Goal: Task Accomplishment & Management: Manage account settings

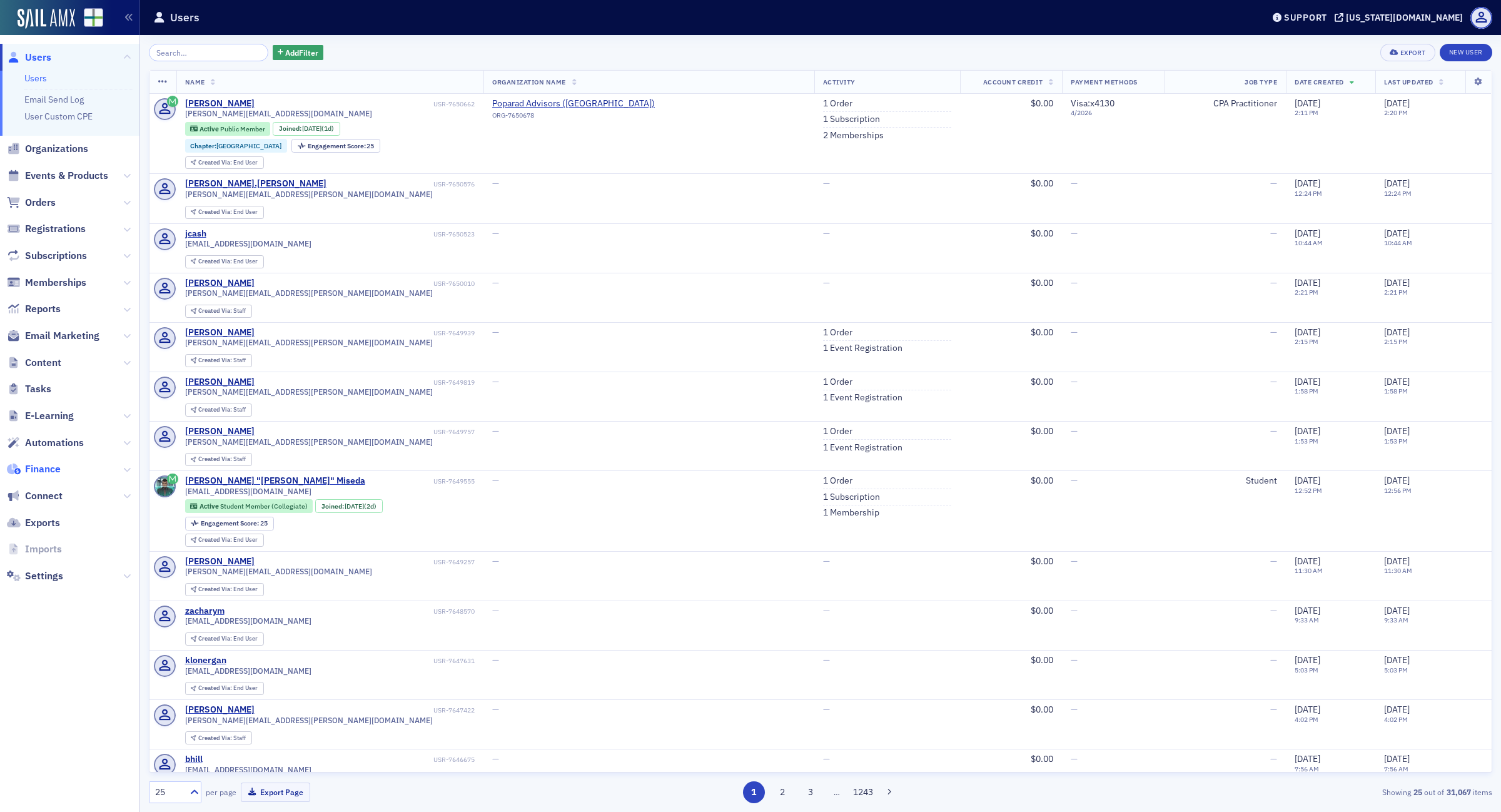
click at [40, 468] on span "Finance" at bounding box center [43, 468] width 36 height 14
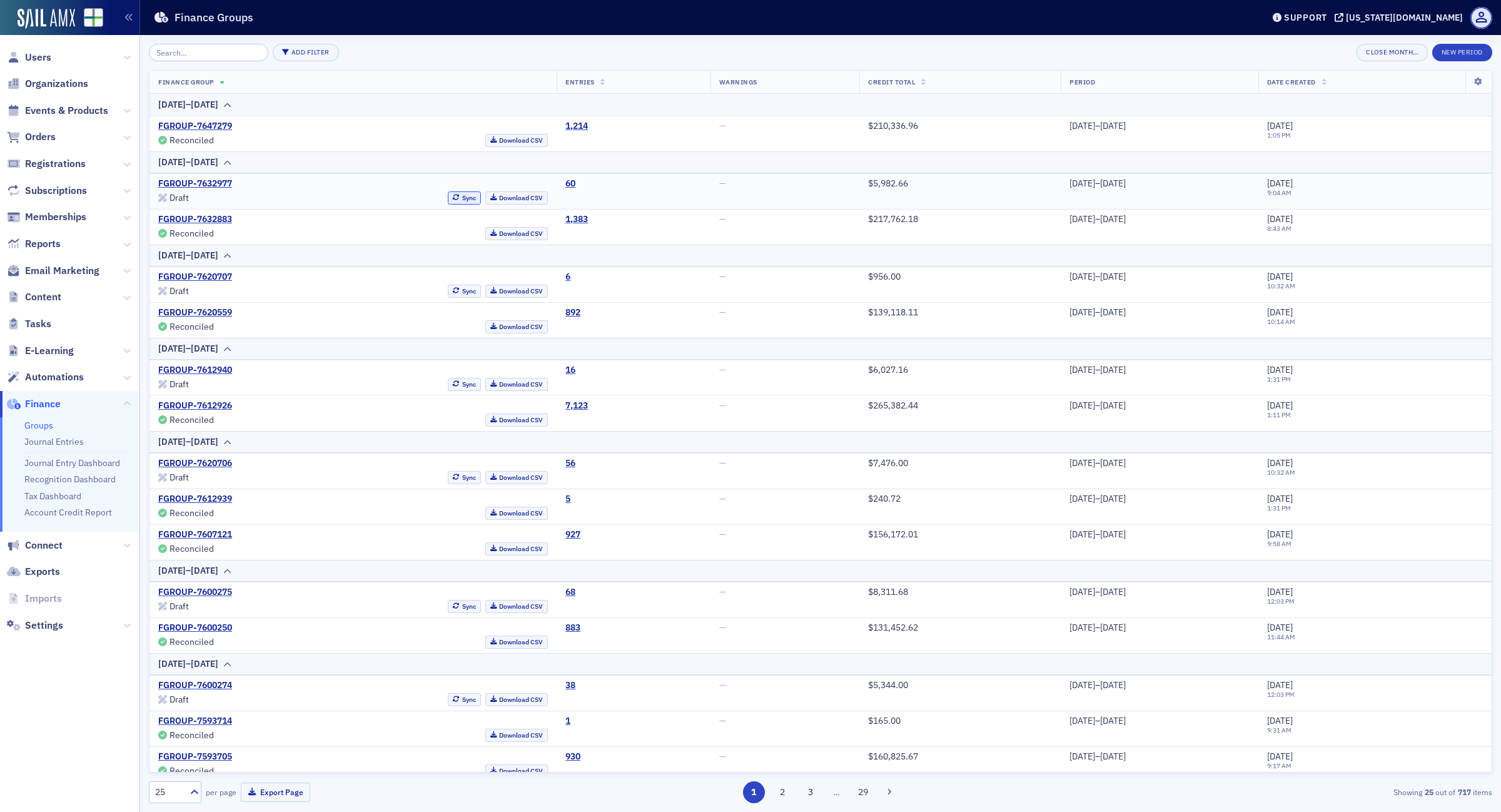
click at [448, 199] on button "Sync" at bounding box center [464, 198] width 33 height 13
click at [1328, 12] on div "Support" at bounding box center [1306, 18] width 43 height 11
click at [1356, 77] on span "Live Chat" at bounding box center [1358, 79] width 67 height 11
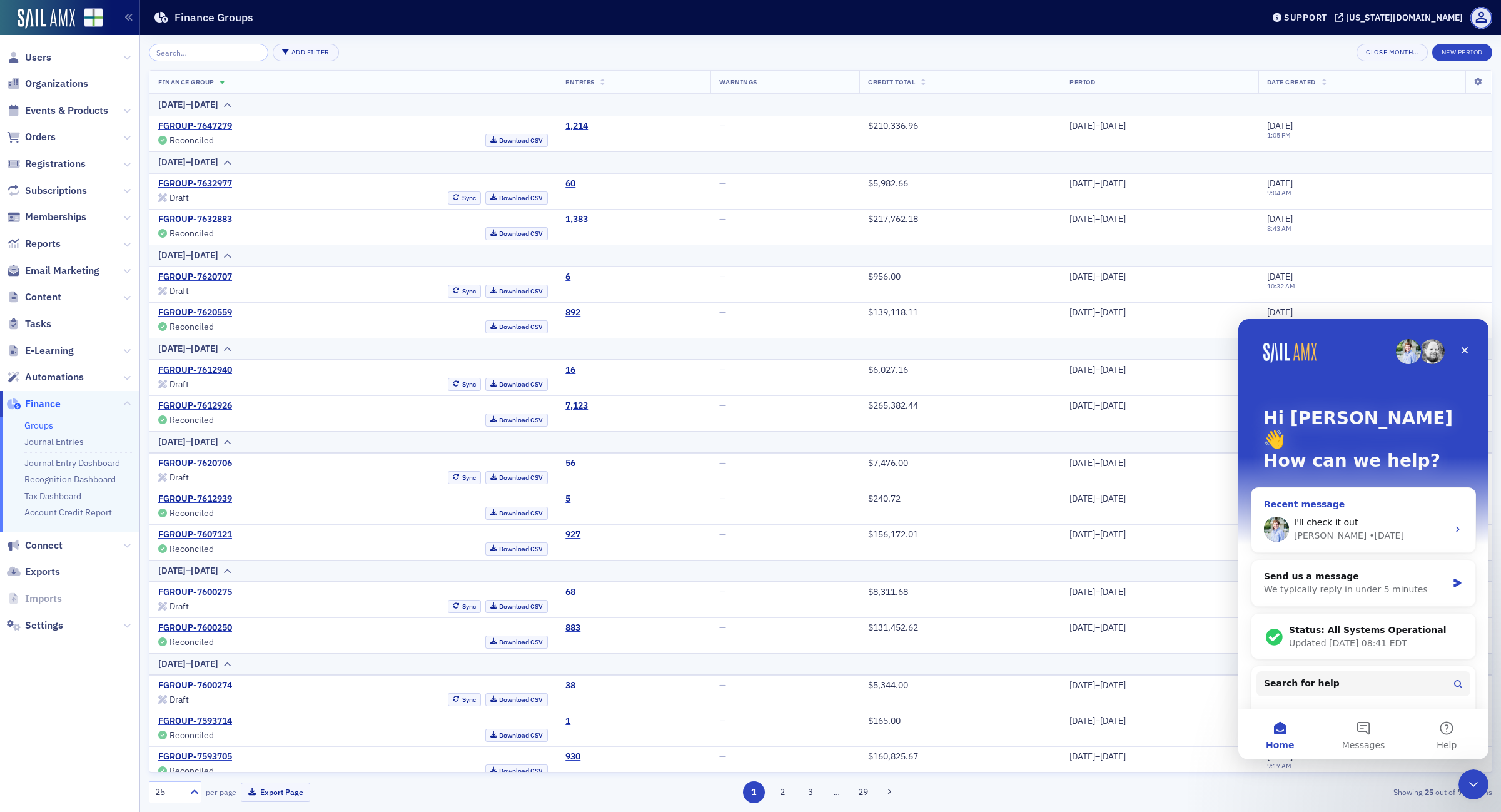
click at [1414, 516] on div "I'll check it out" at bounding box center [1371, 523] width 154 height 13
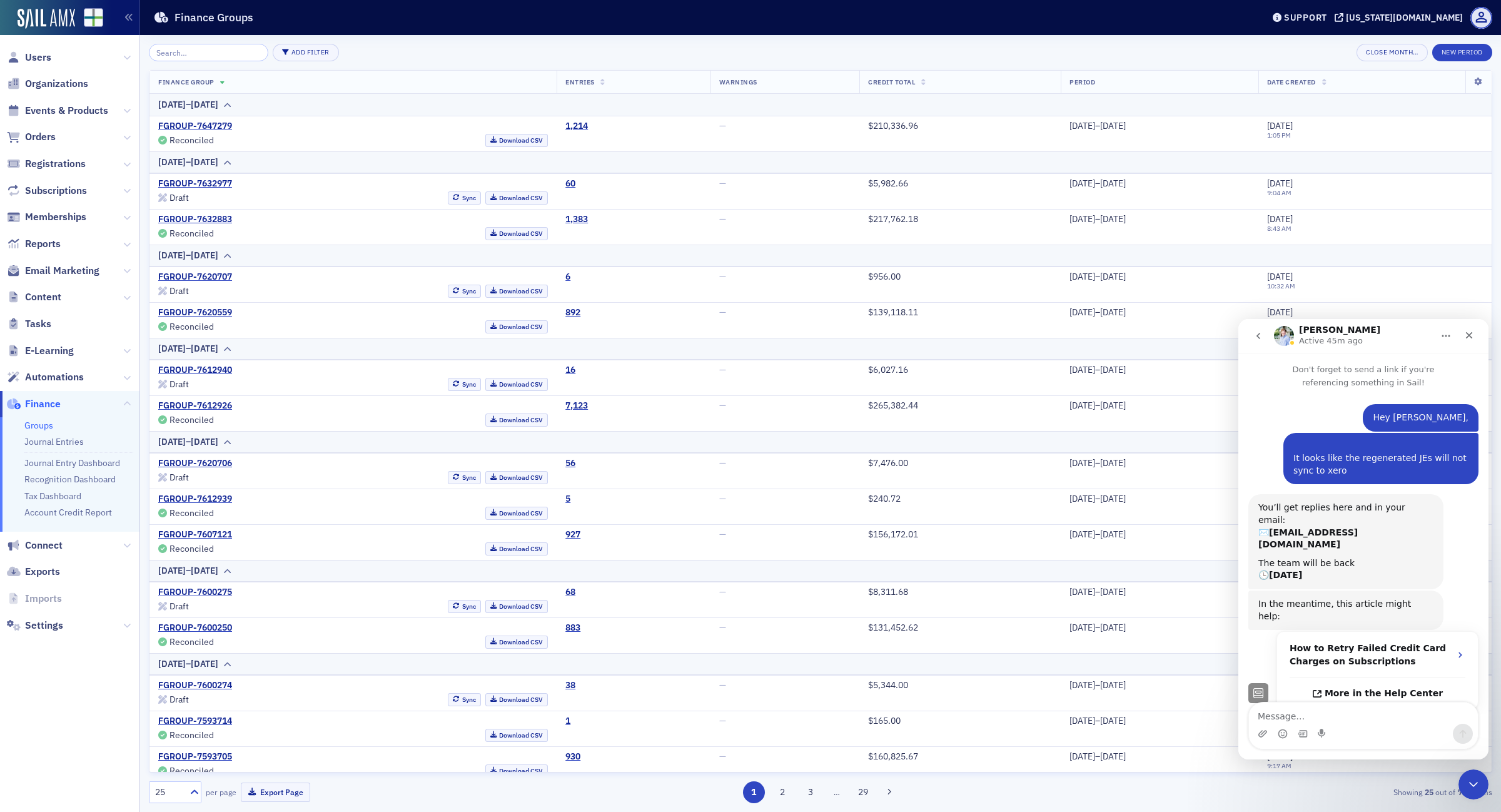
scroll to position [62, 0]
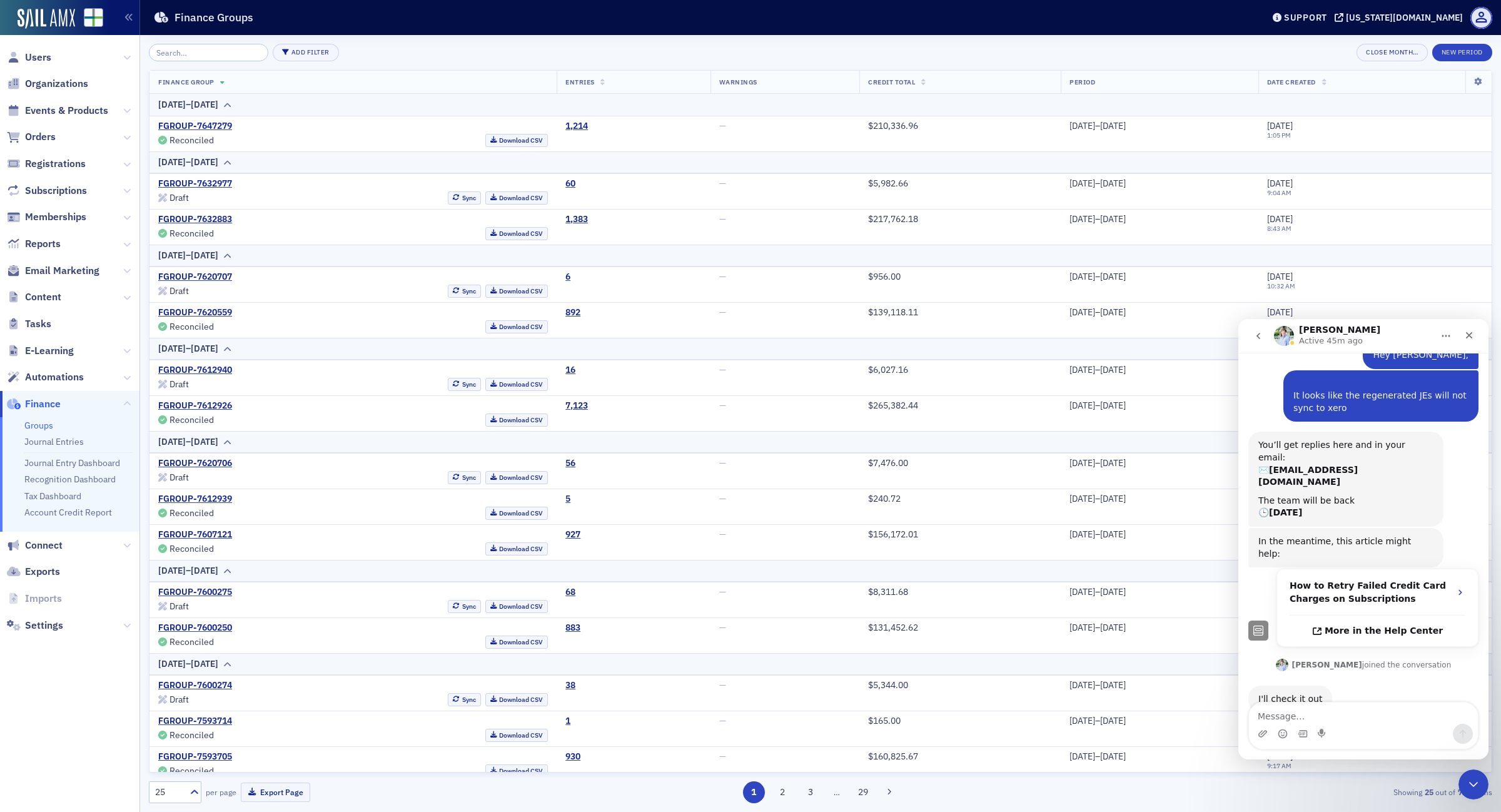
click at [1346, 711] on textarea "Message…" at bounding box center [1363, 713] width 229 height 21
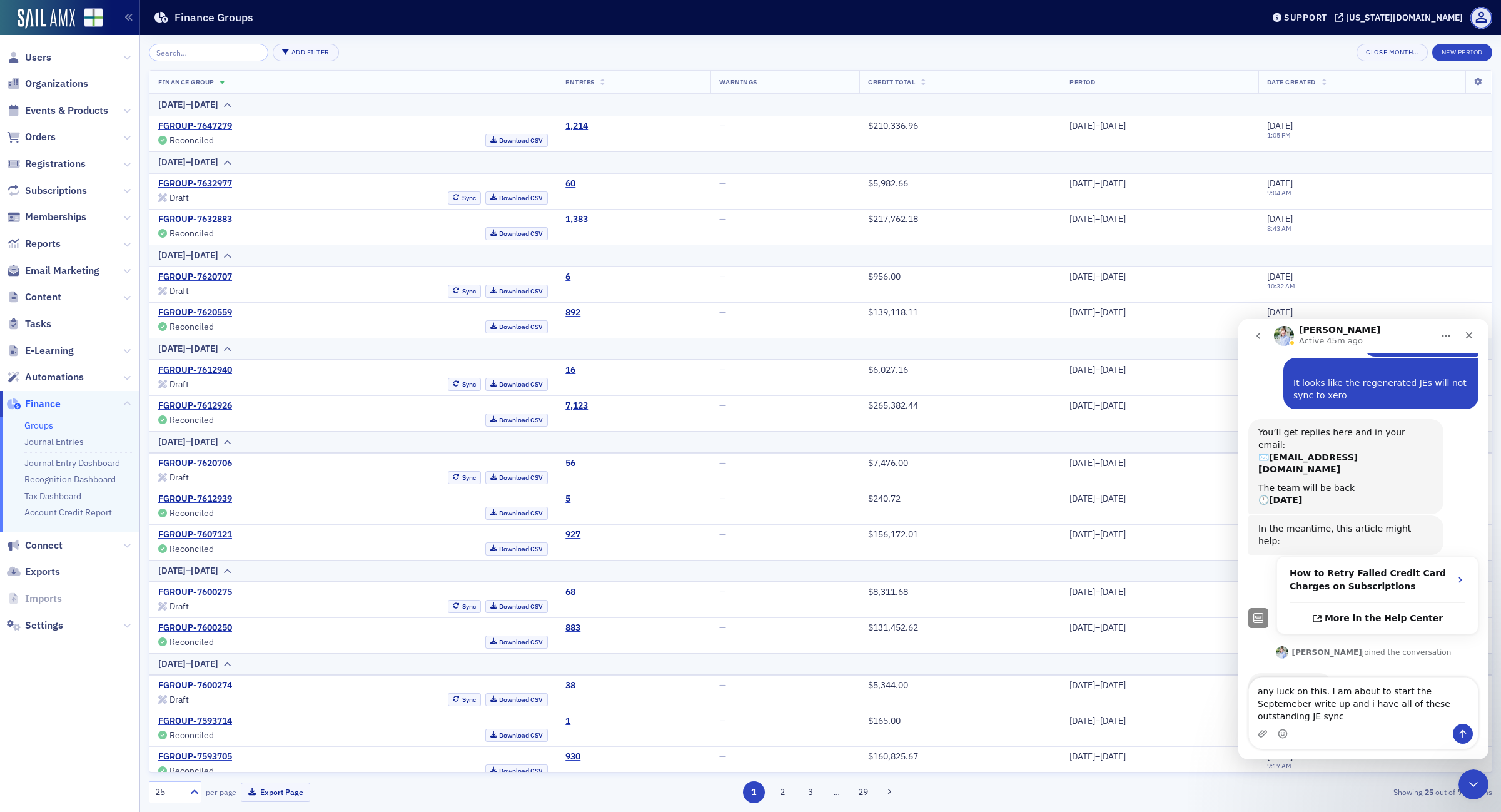
type textarea "any luck on this. I am about to start the Septemeber write up and i have all of…"
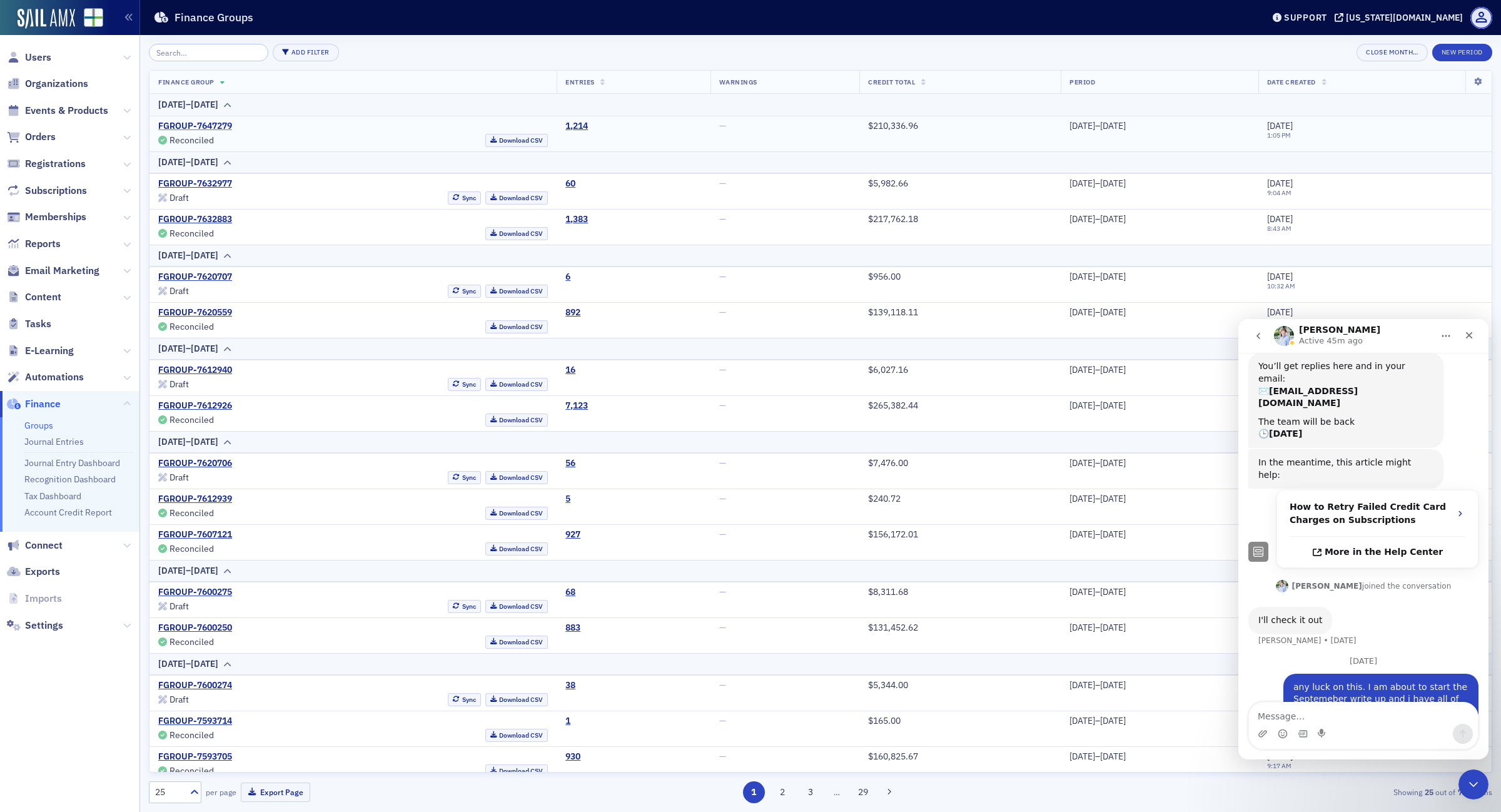
click at [220, 122] on link "FGROUP-7647279" at bounding box center [195, 126] width 74 height 11
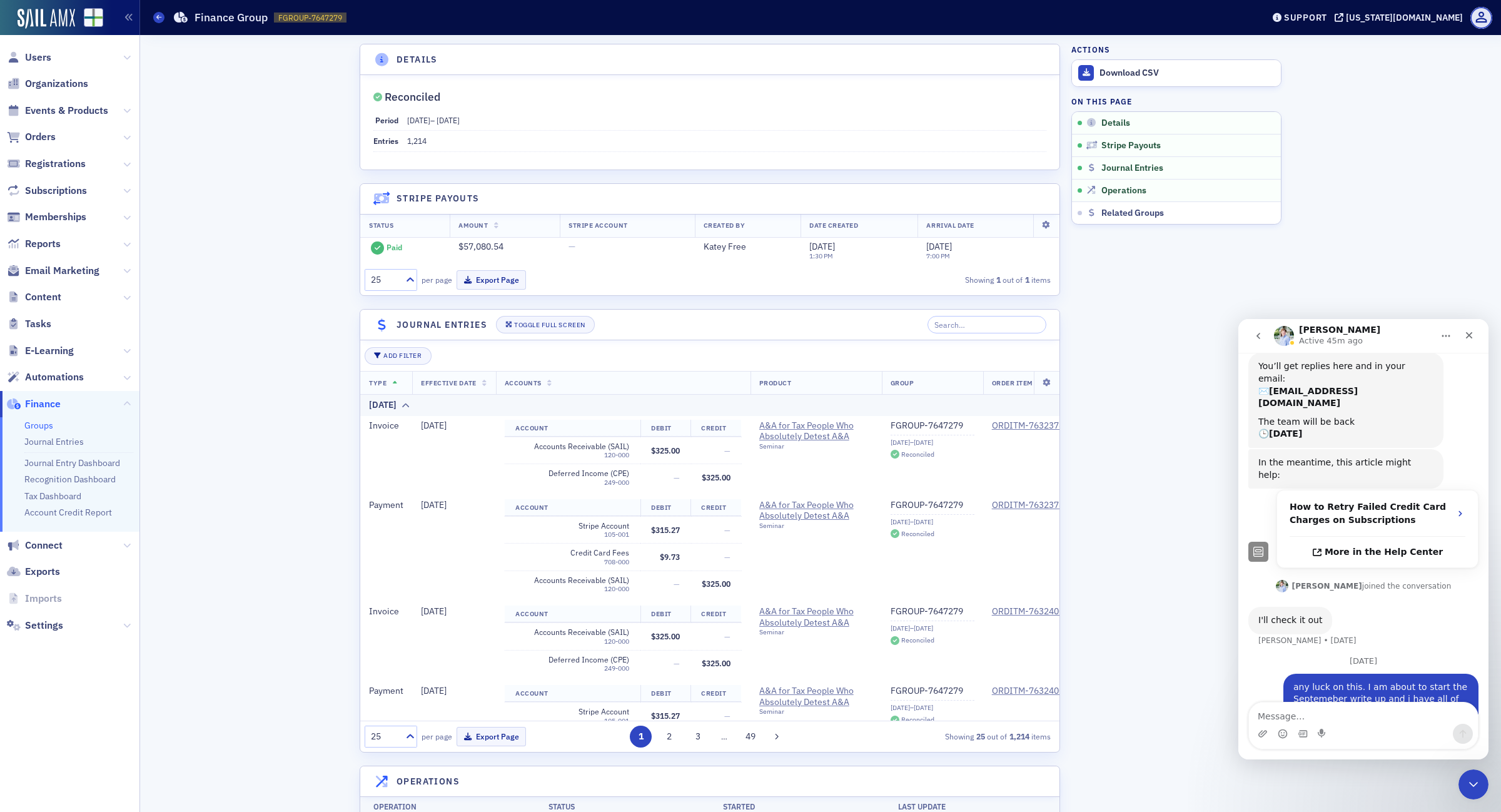
click at [157, 10] on div "Groups Finance Group FGROUP-7647279 7647279" at bounding box center [699, 17] width 1091 height 24
click at [155, 17] on span at bounding box center [159, 18] width 11 height 11
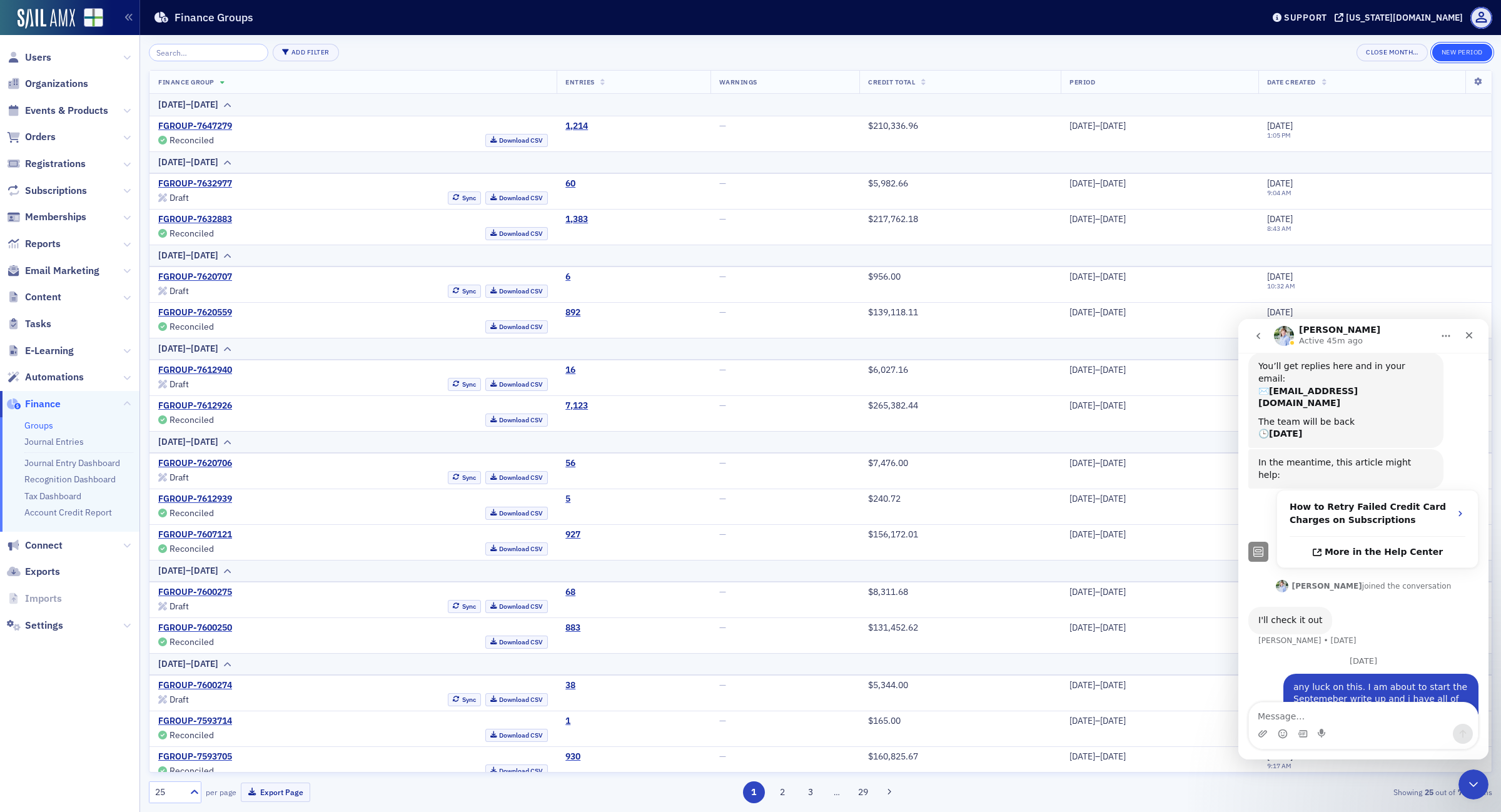
click at [1475, 51] on button "New Period" at bounding box center [1462, 53] width 60 height 18
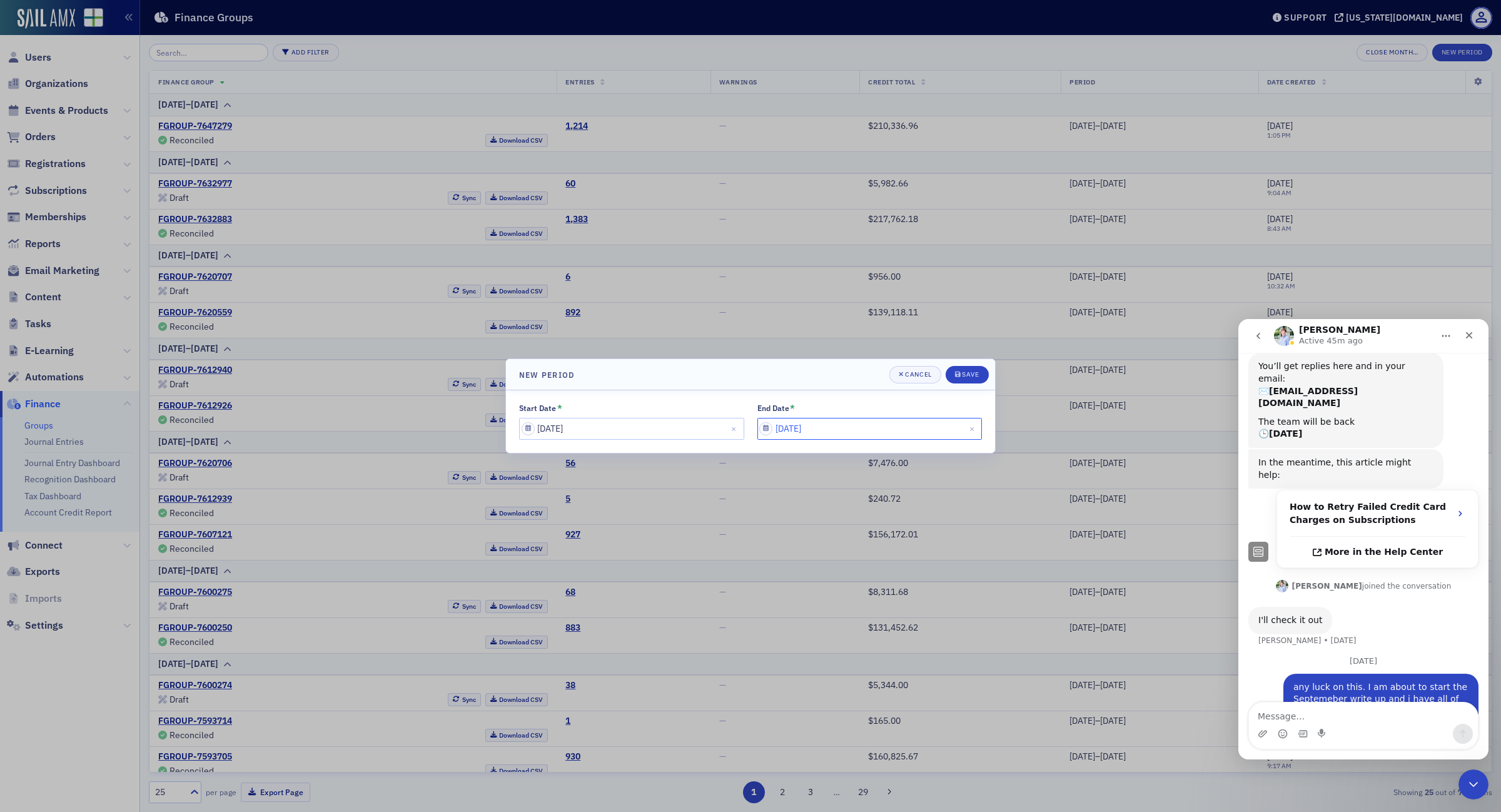
click at [842, 421] on input "10/03/2025" at bounding box center [870, 429] width 225 height 22
select select "9"
select select "2025"
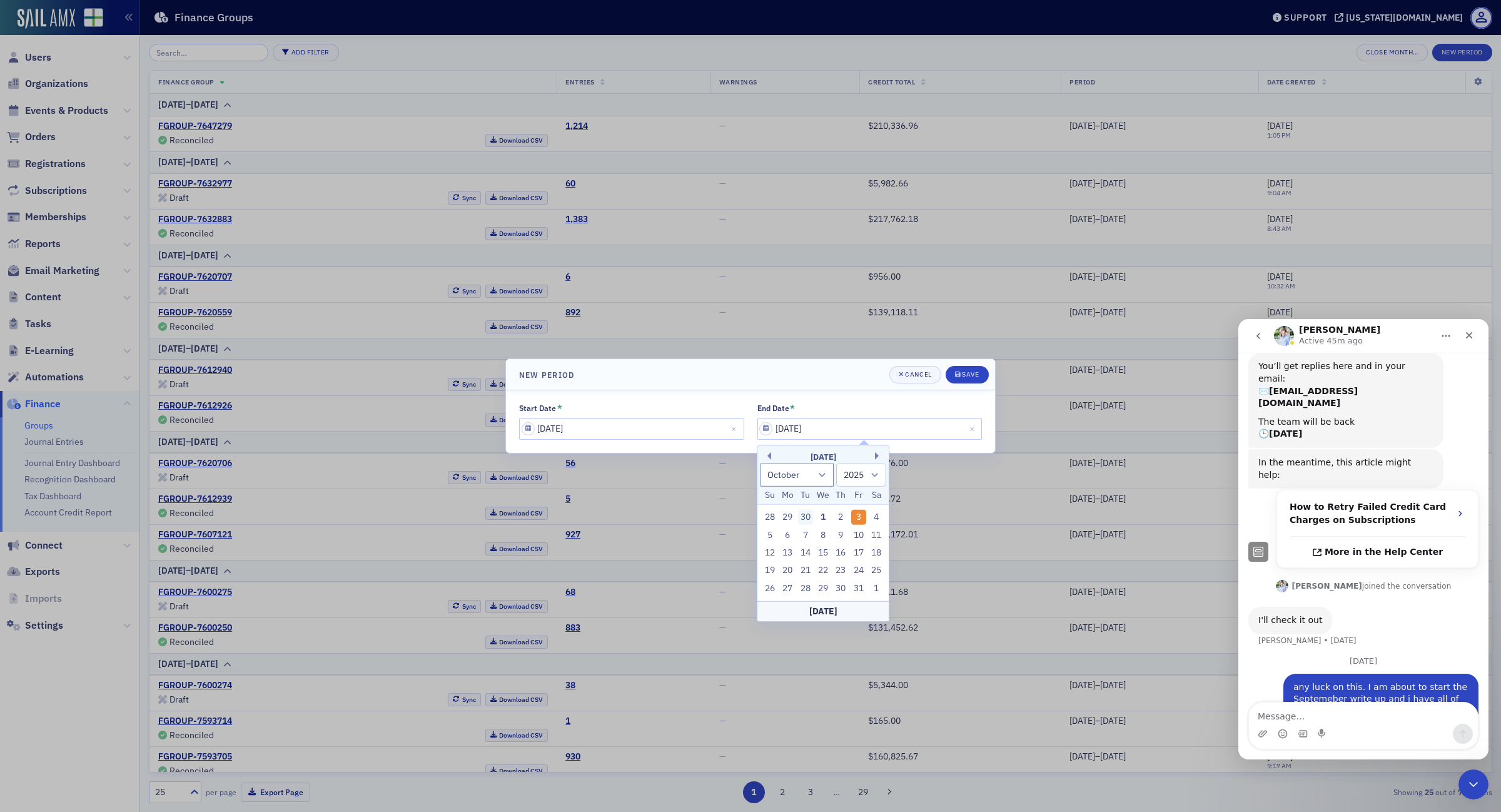
click at [807, 515] on div "30" at bounding box center [806, 517] width 15 height 15
type input "09/30/2025"
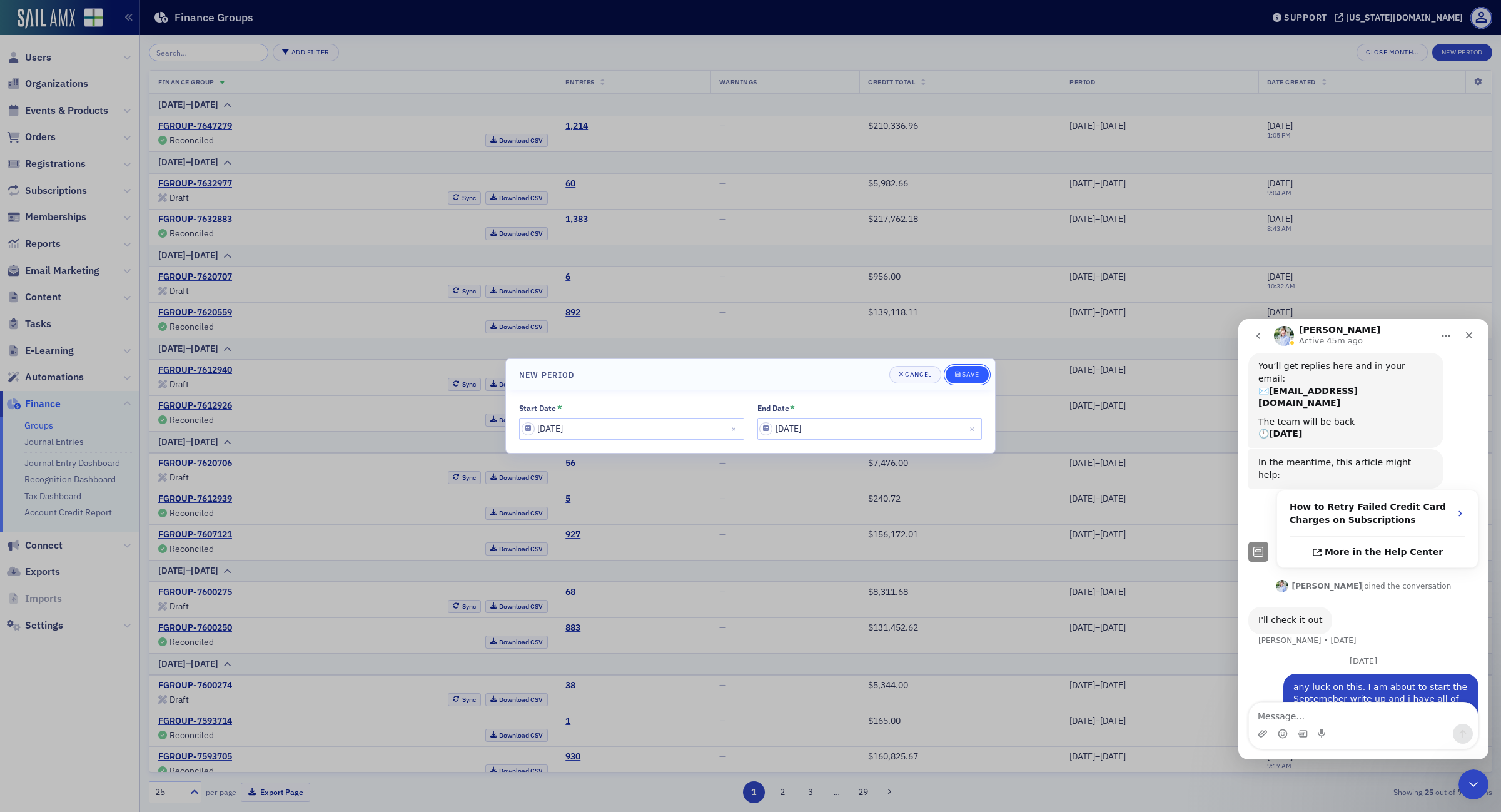
click at [977, 376] on div "Save" at bounding box center [970, 374] width 17 height 6
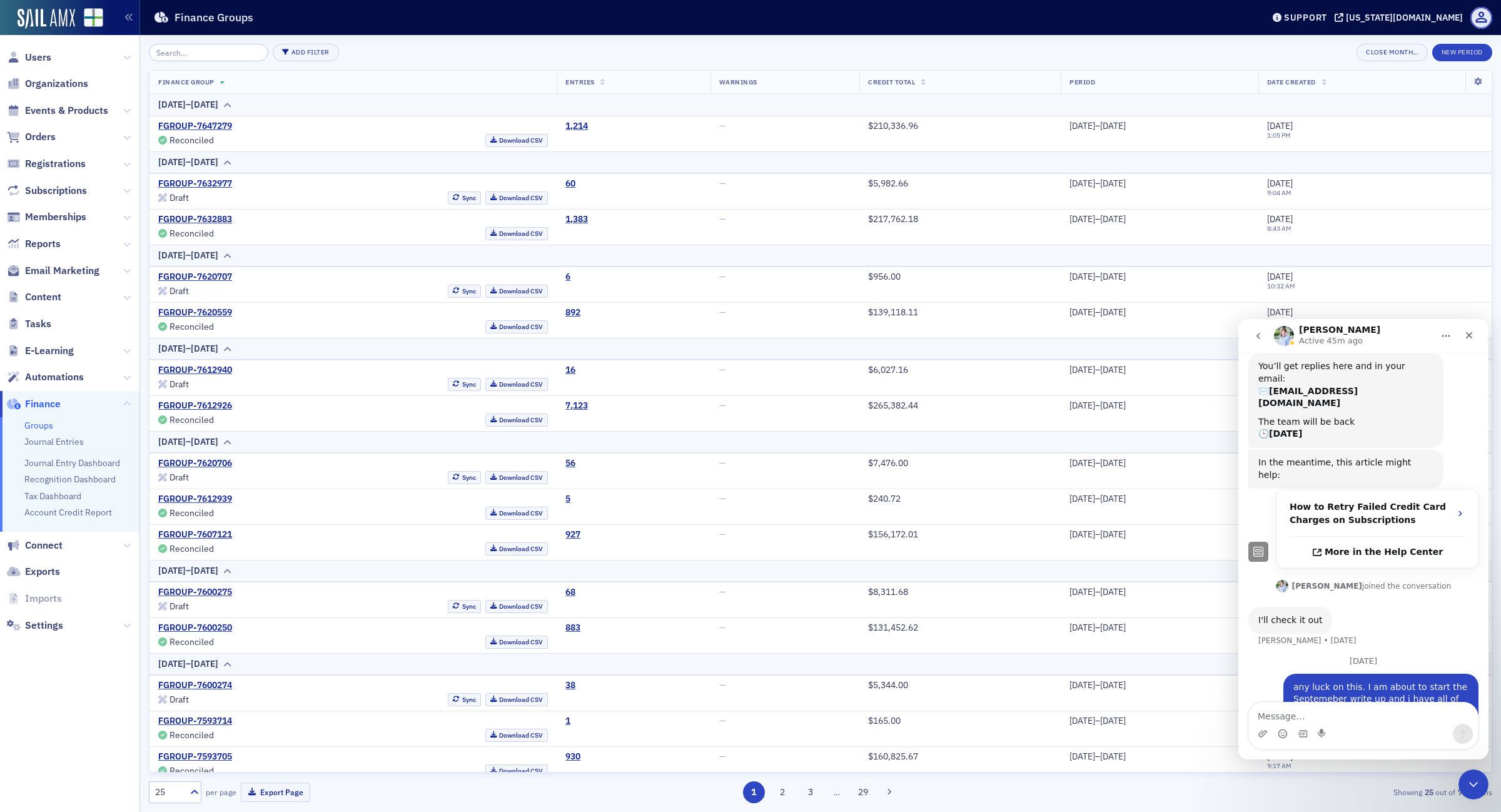
scroll to position [456, 0]
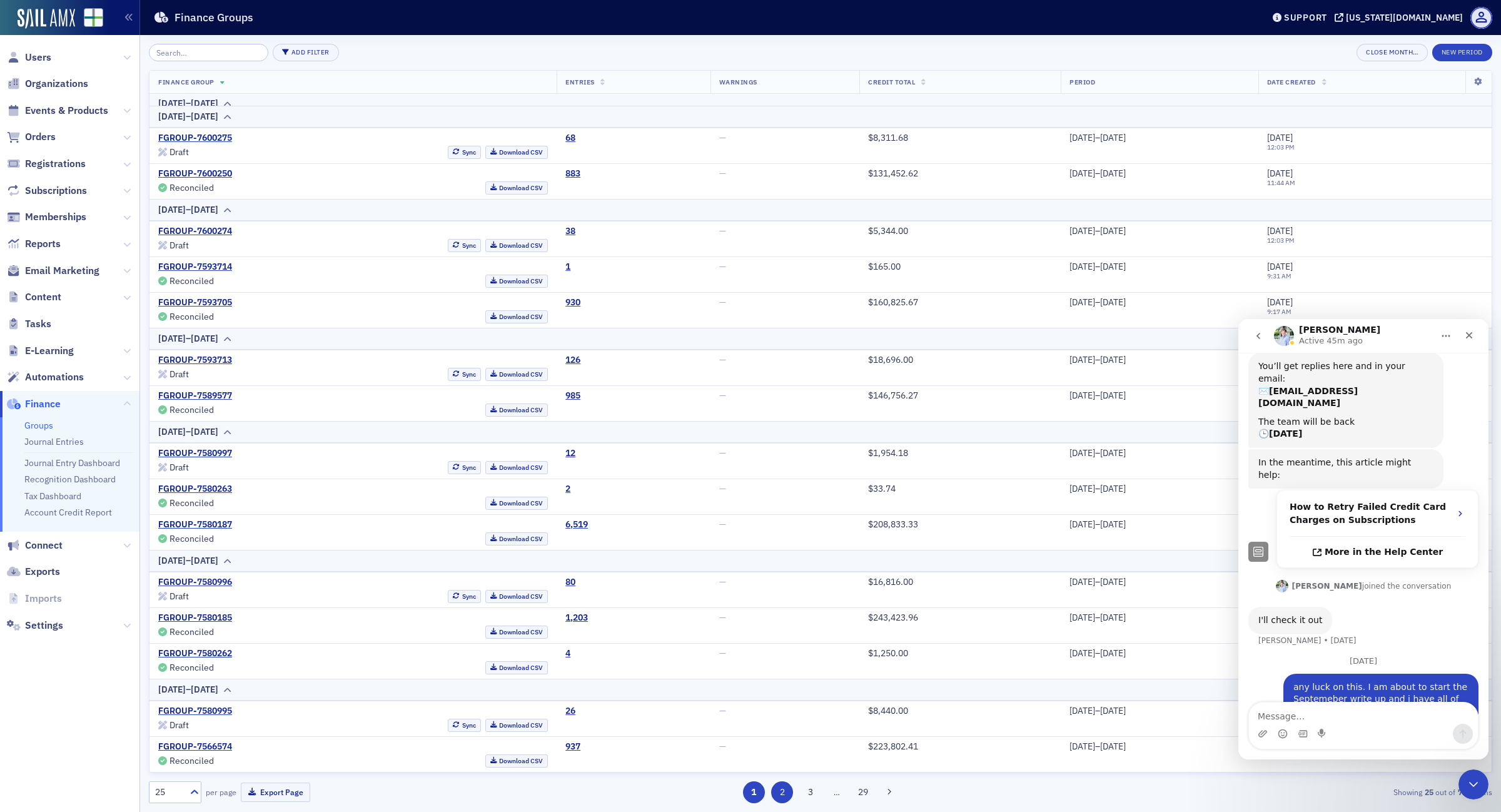
click at [780, 793] on button "2" at bounding box center [782, 792] width 22 height 22
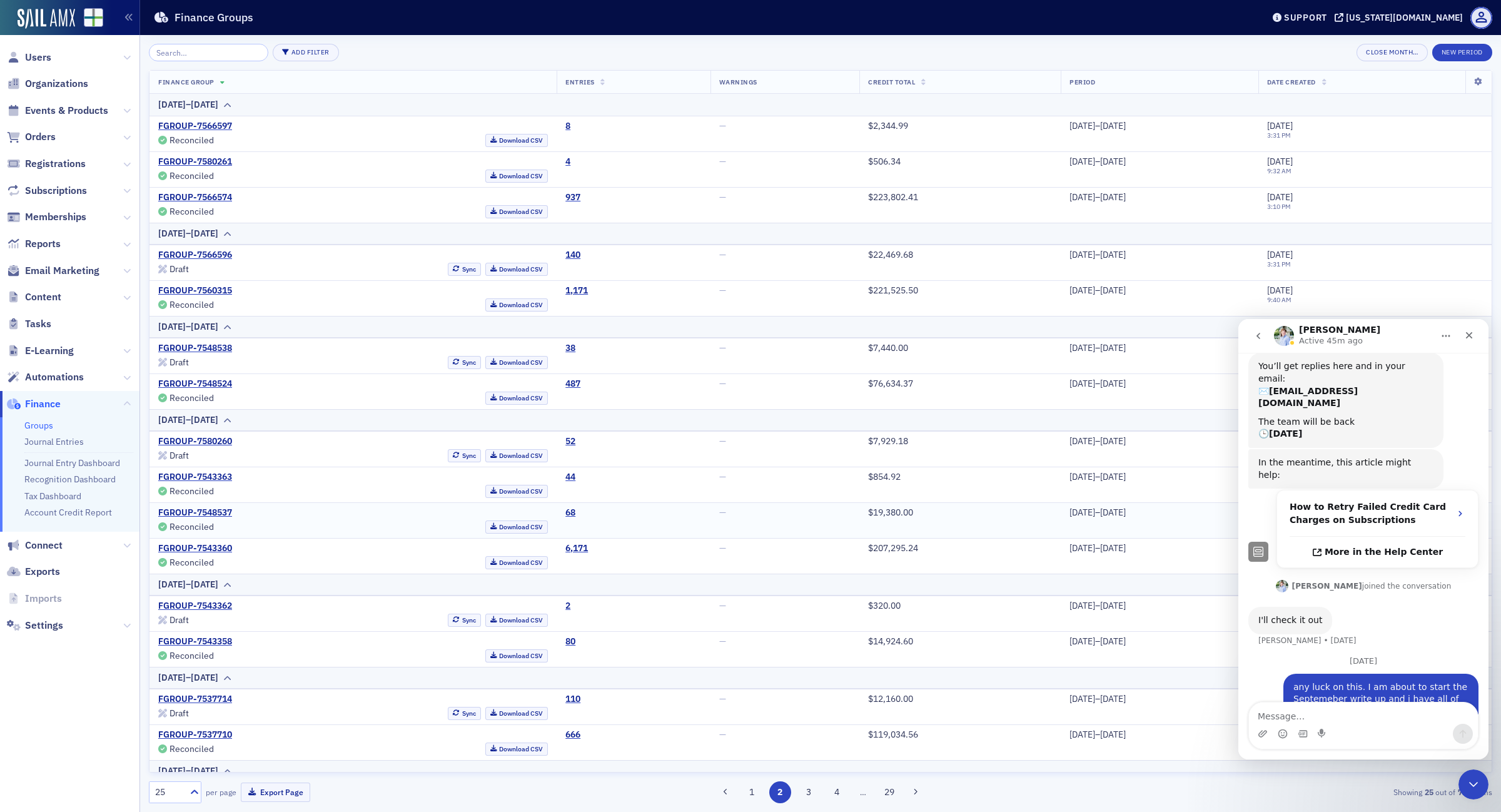
scroll to position [434, 0]
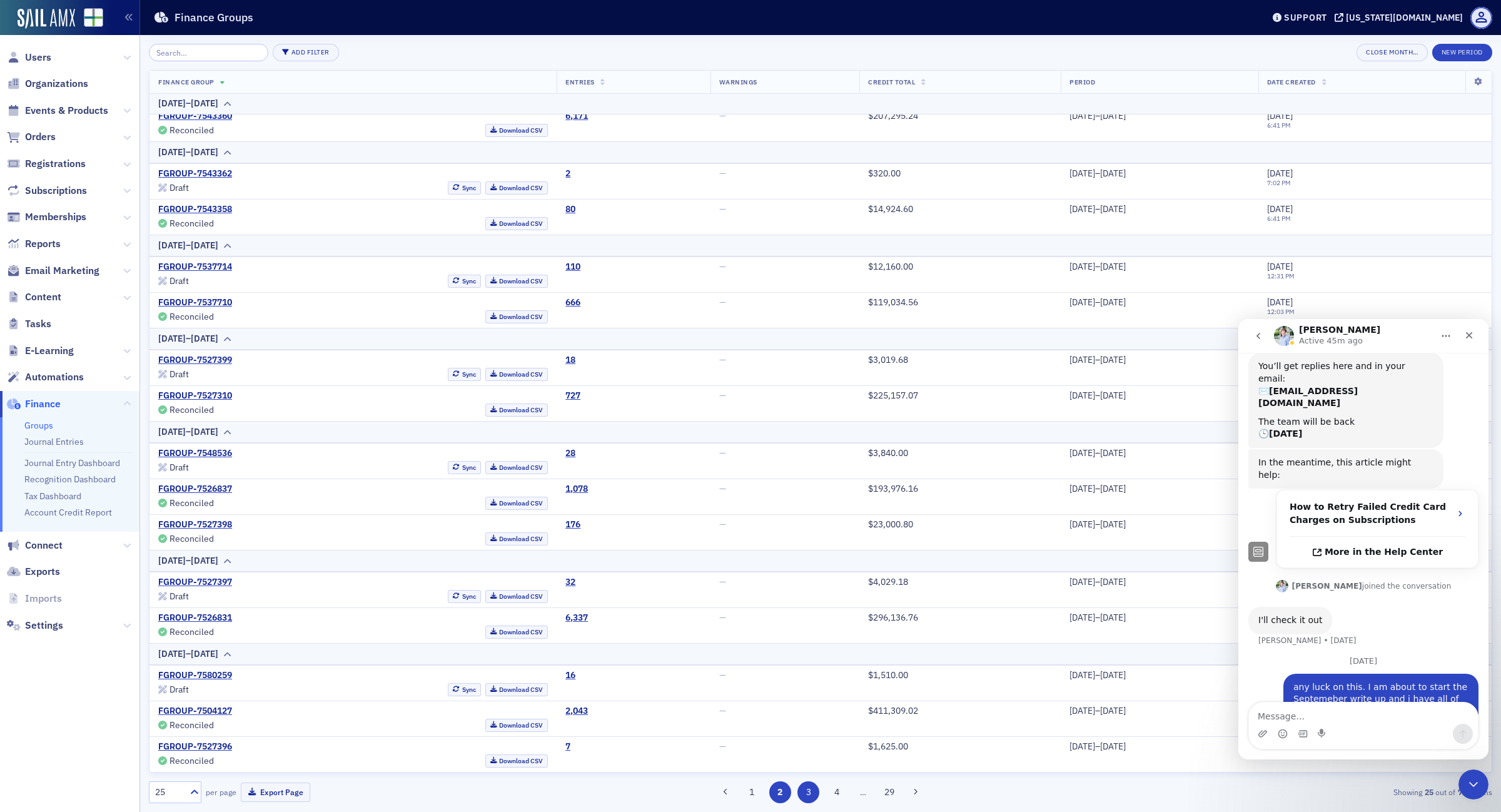
click at [807, 788] on button "3" at bounding box center [808, 792] width 22 height 22
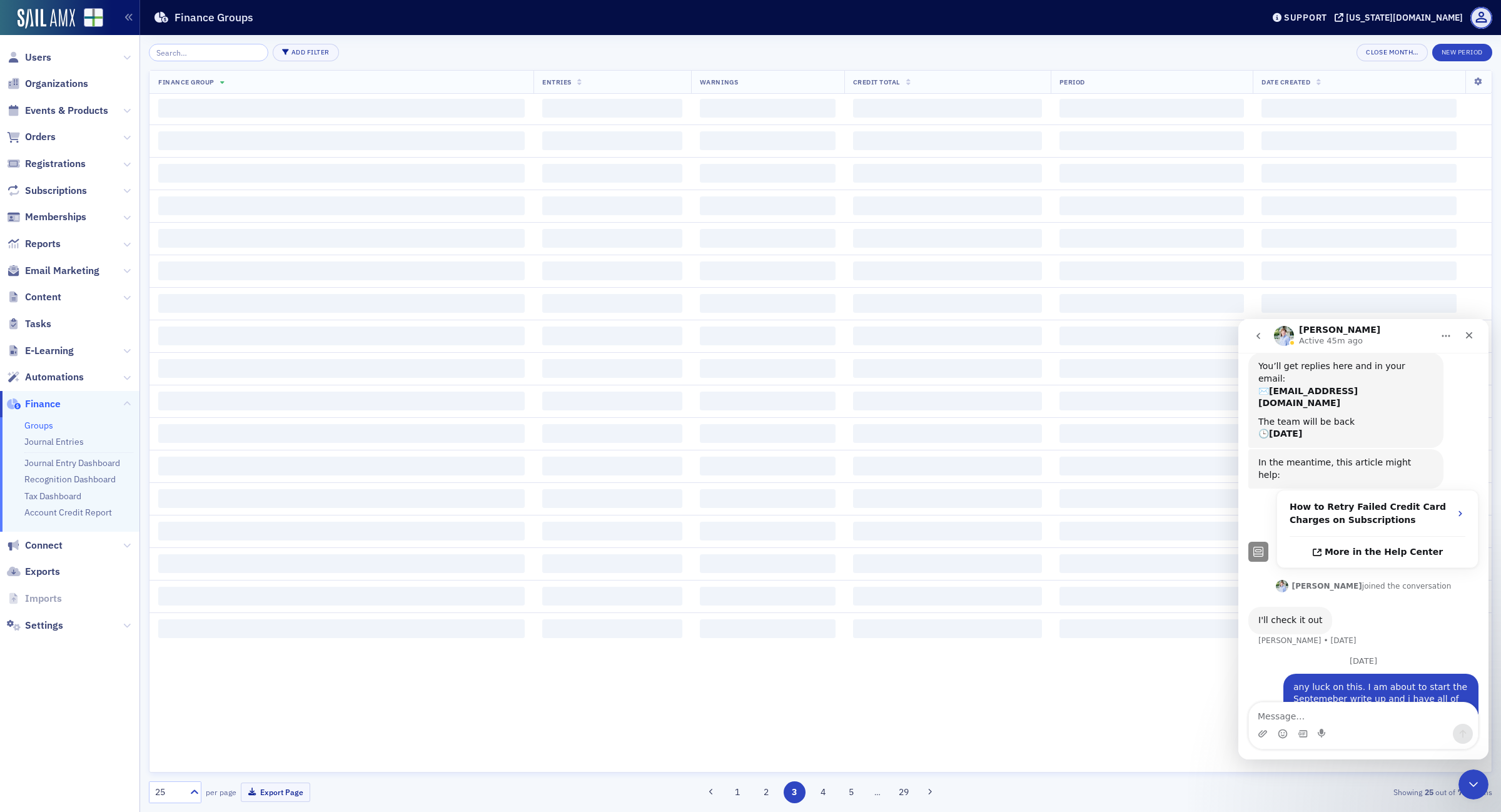
scroll to position [0, 0]
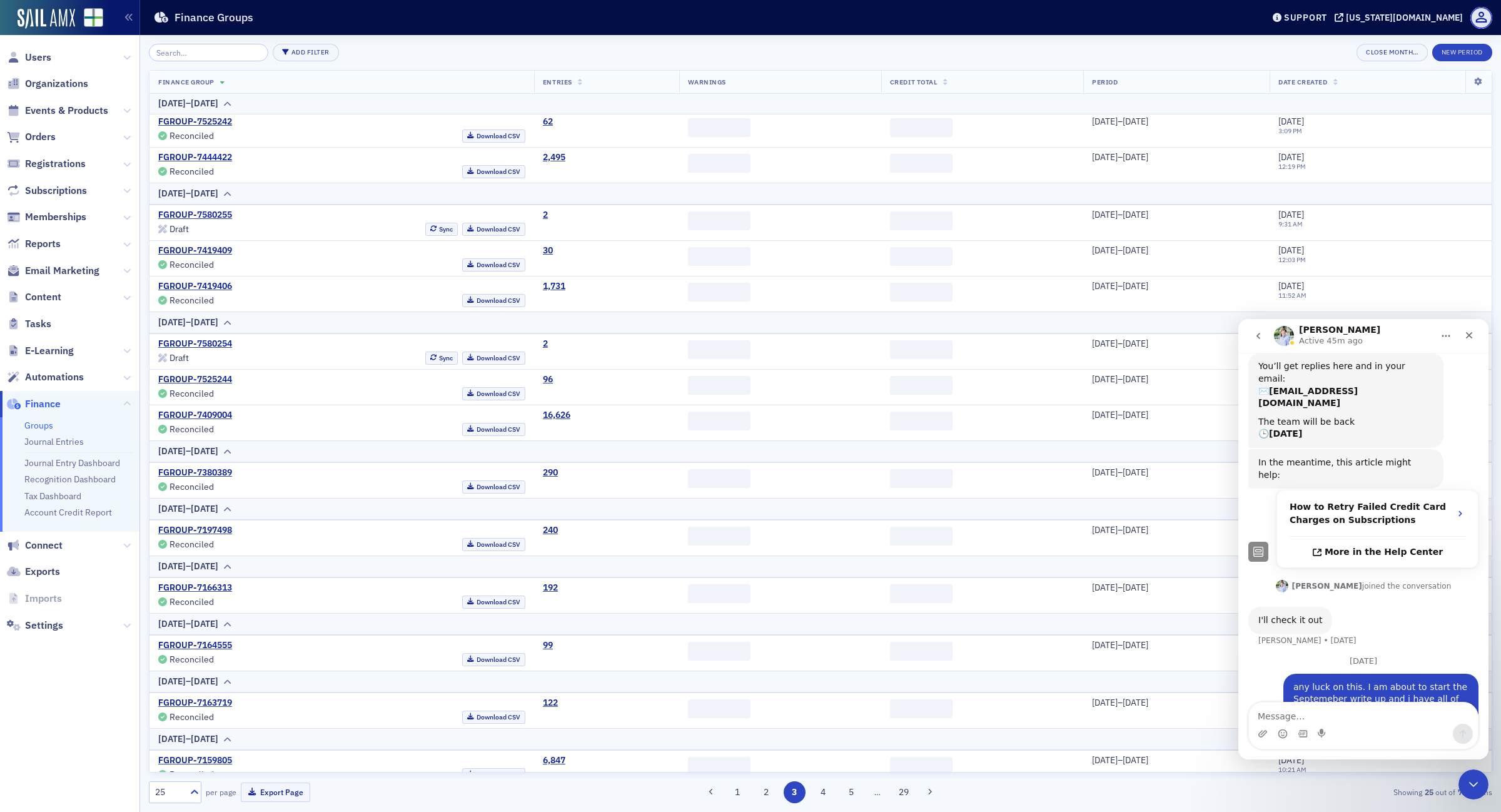
scroll to position [522, 0]
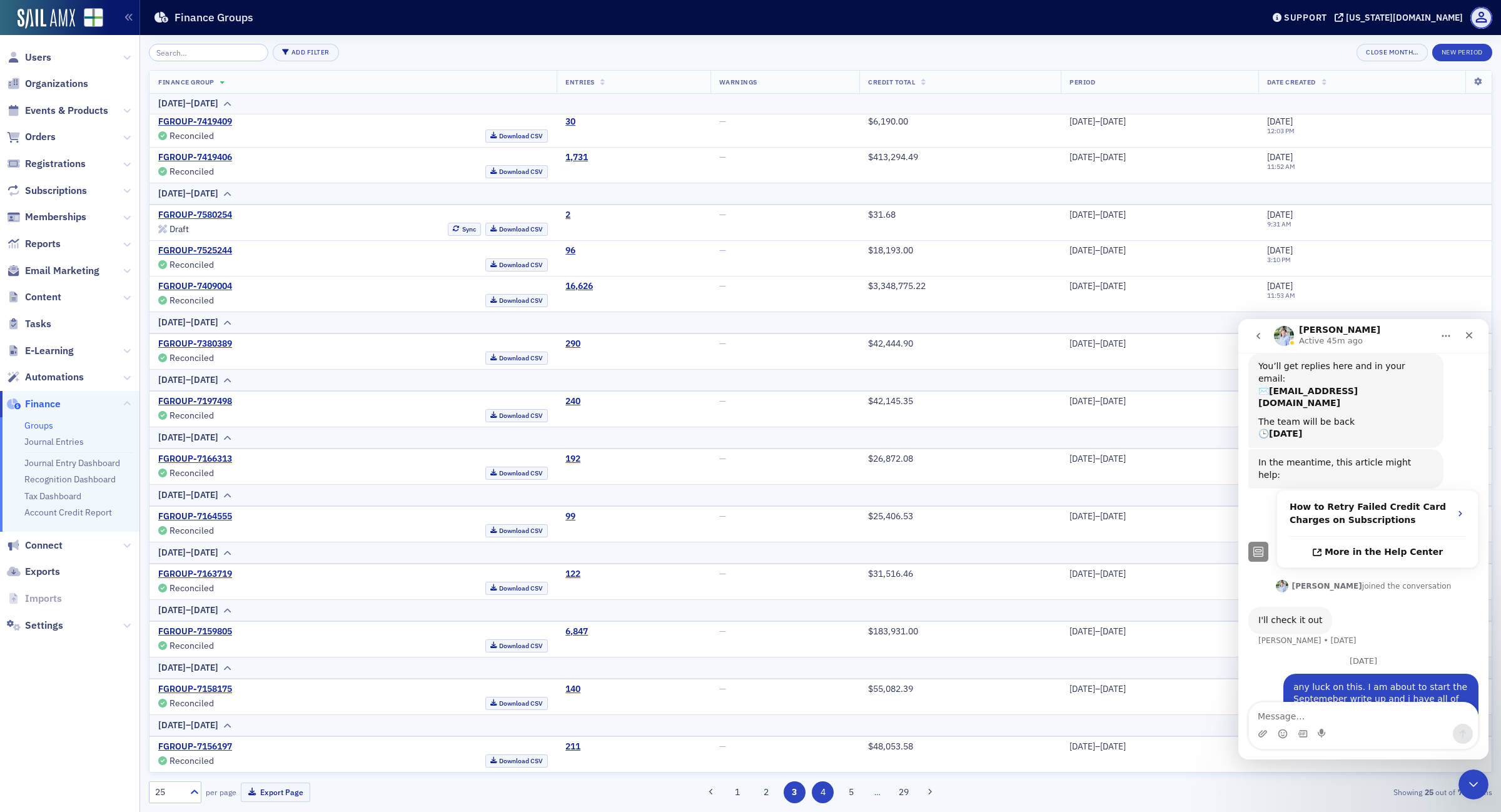
click at [824, 789] on button "4" at bounding box center [823, 792] width 22 height 22
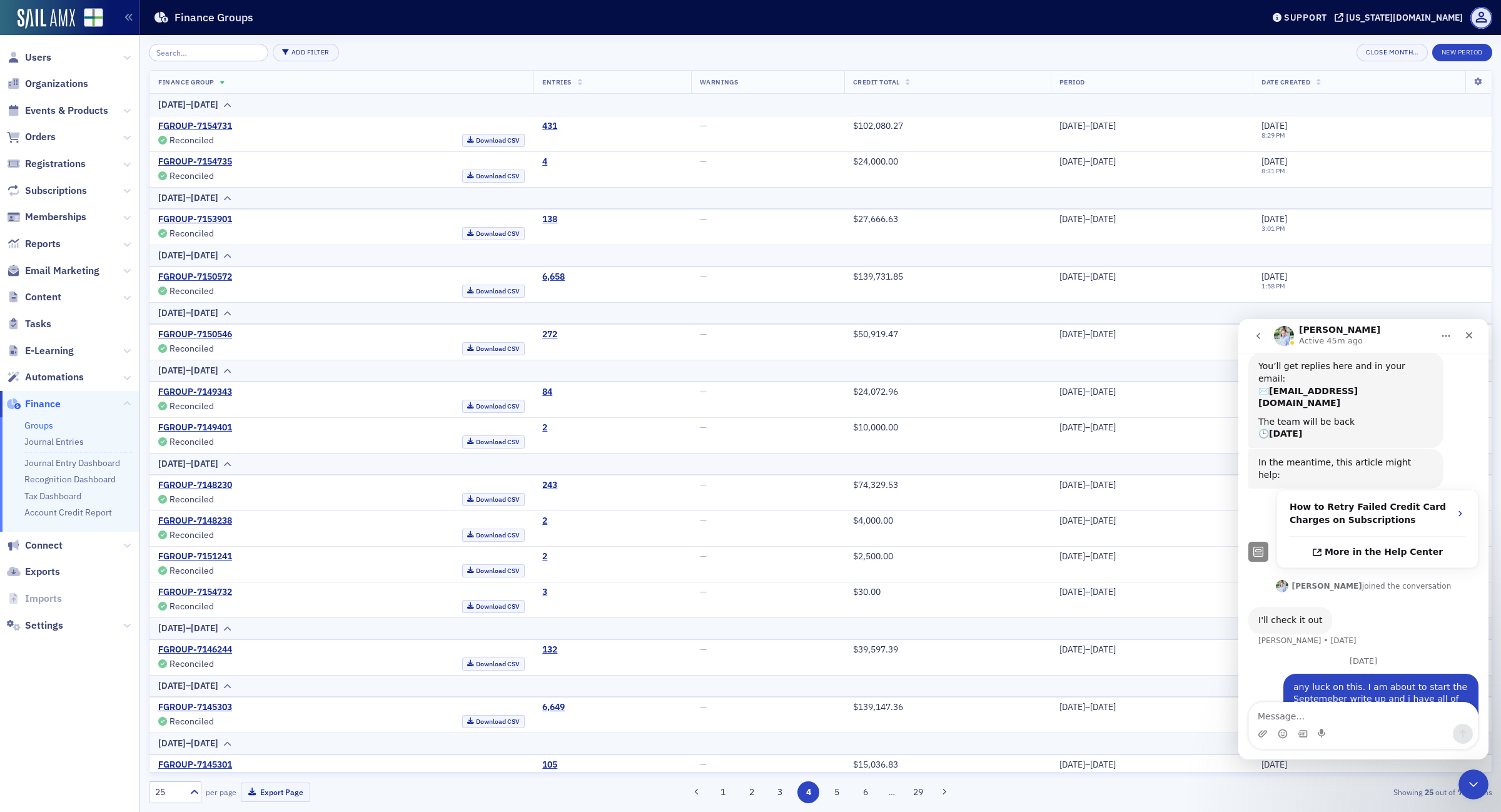
click at [772, 783] on div "1 2 3 4 5 6 … 29" at bounding box center [821, 792] width 439 height 22
click at [780, 797] on button "3" at bounding box center [780, 792] width 22 height 22
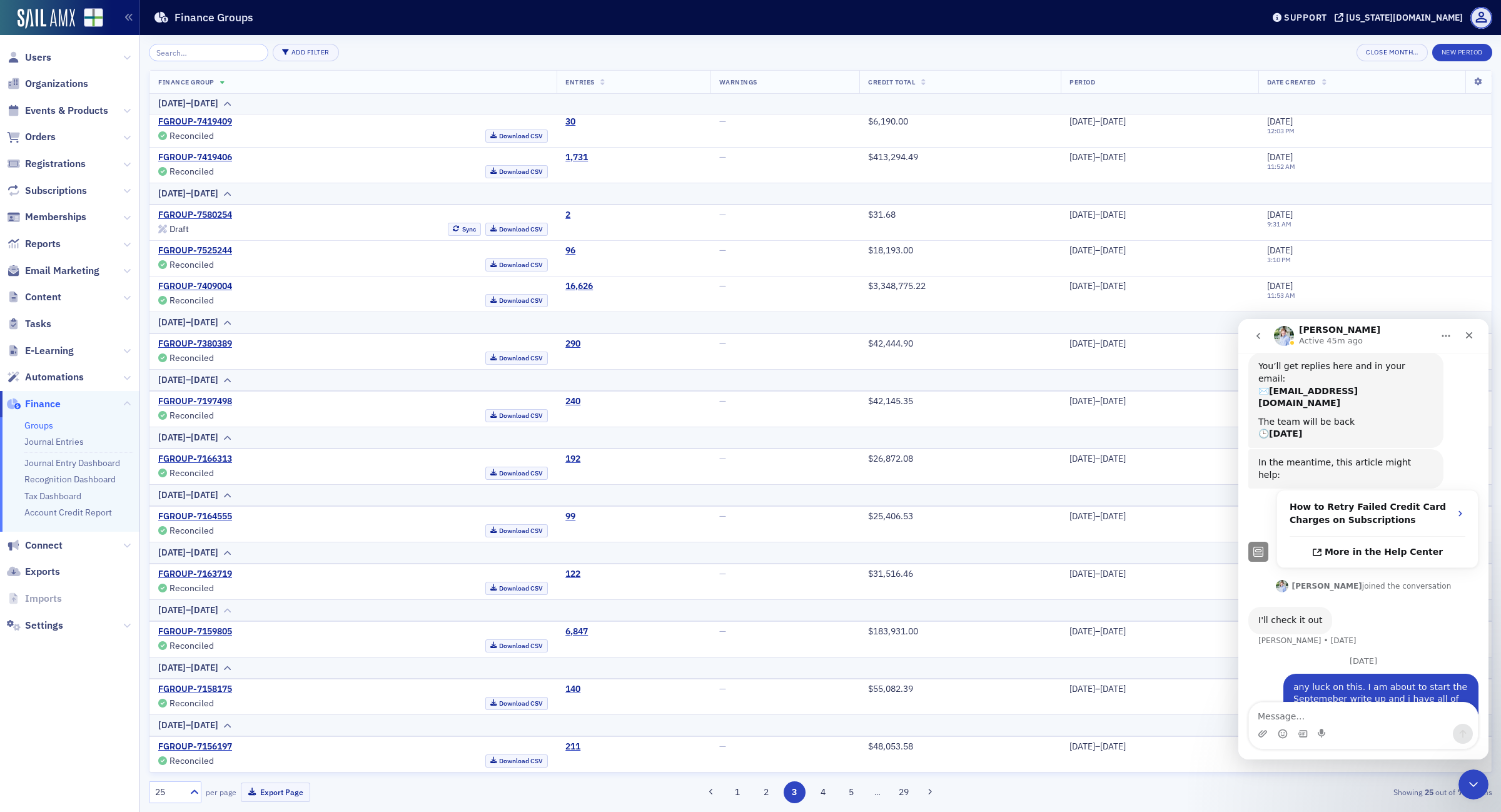
scroll to position [444, 0]
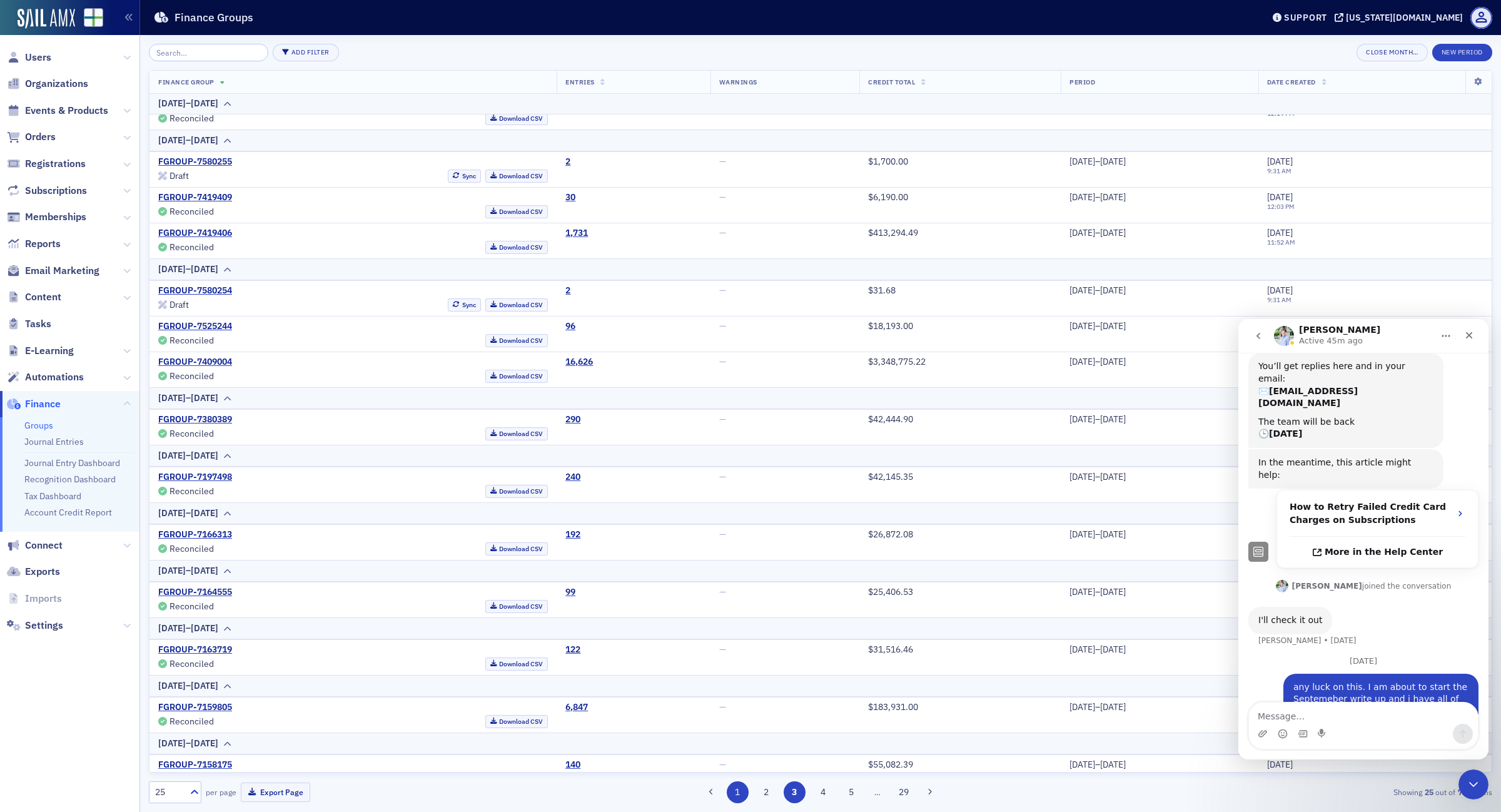
click at [736, 793] on button "1" at bounding box center [738, 792] width 22 height 22
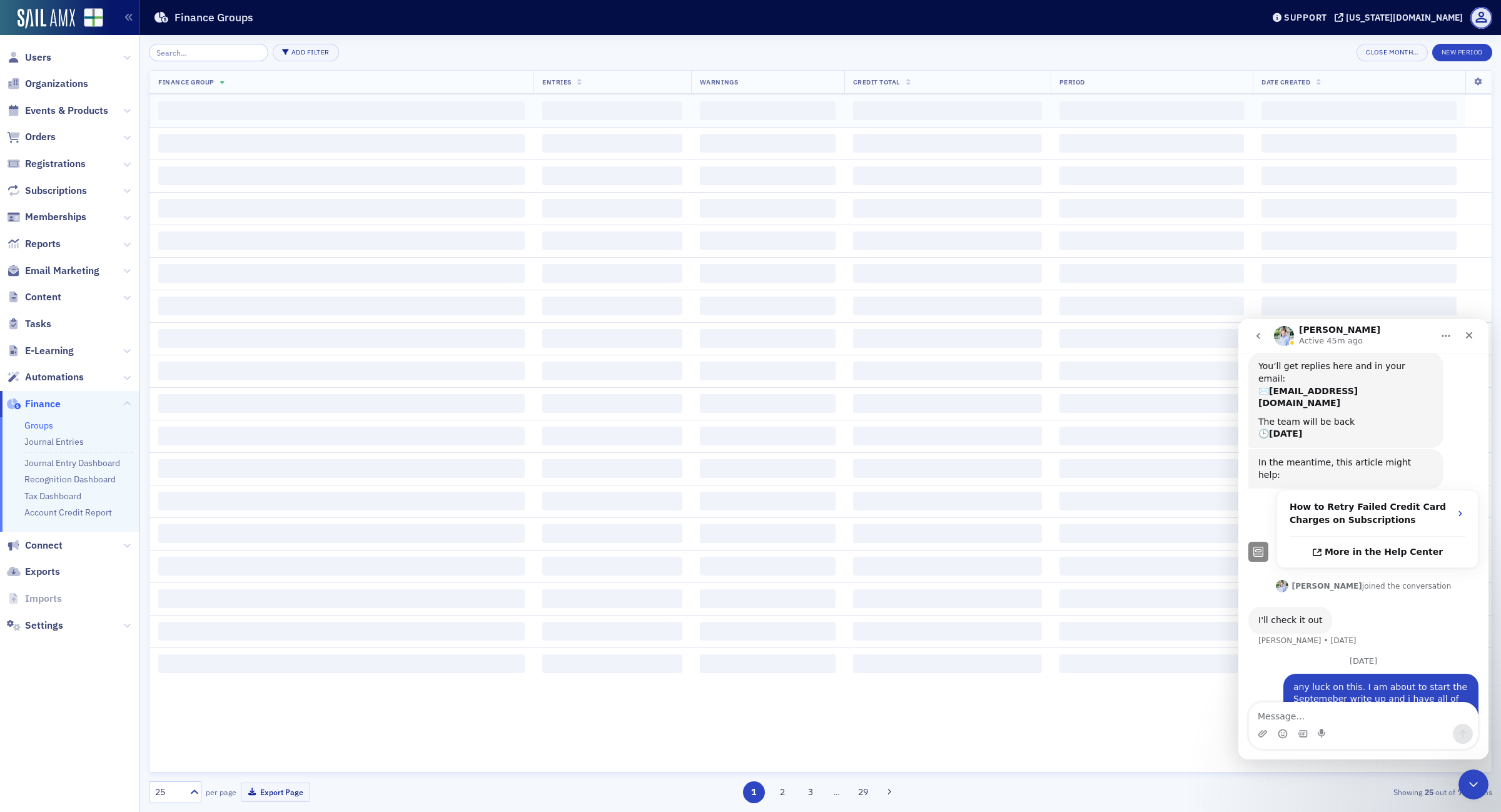
scroll to position [0, 0]
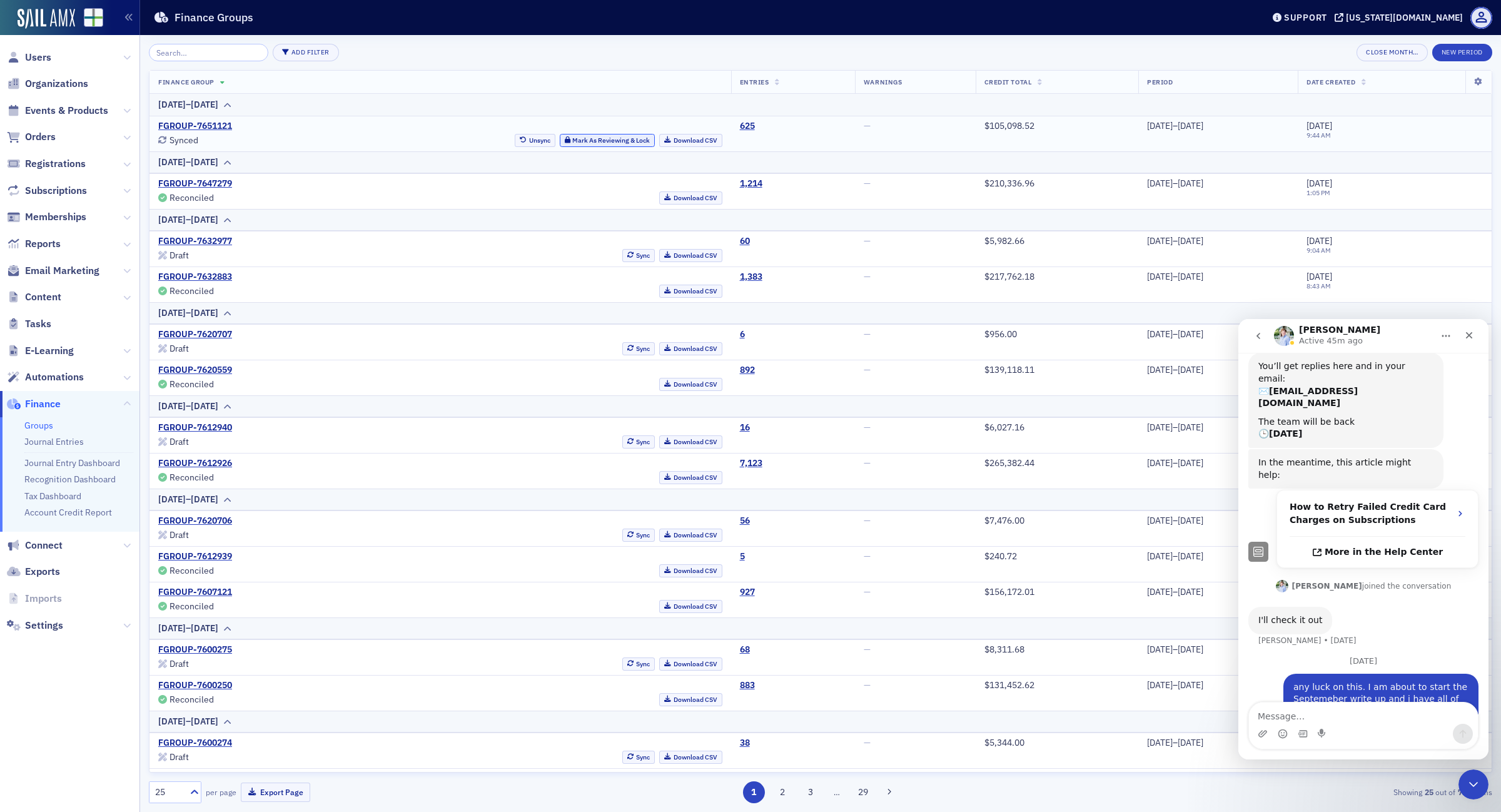
click at [560, 139] on button "Mark As Reviewing & Lock" at bounding box center [608, 140] width 96 height 13
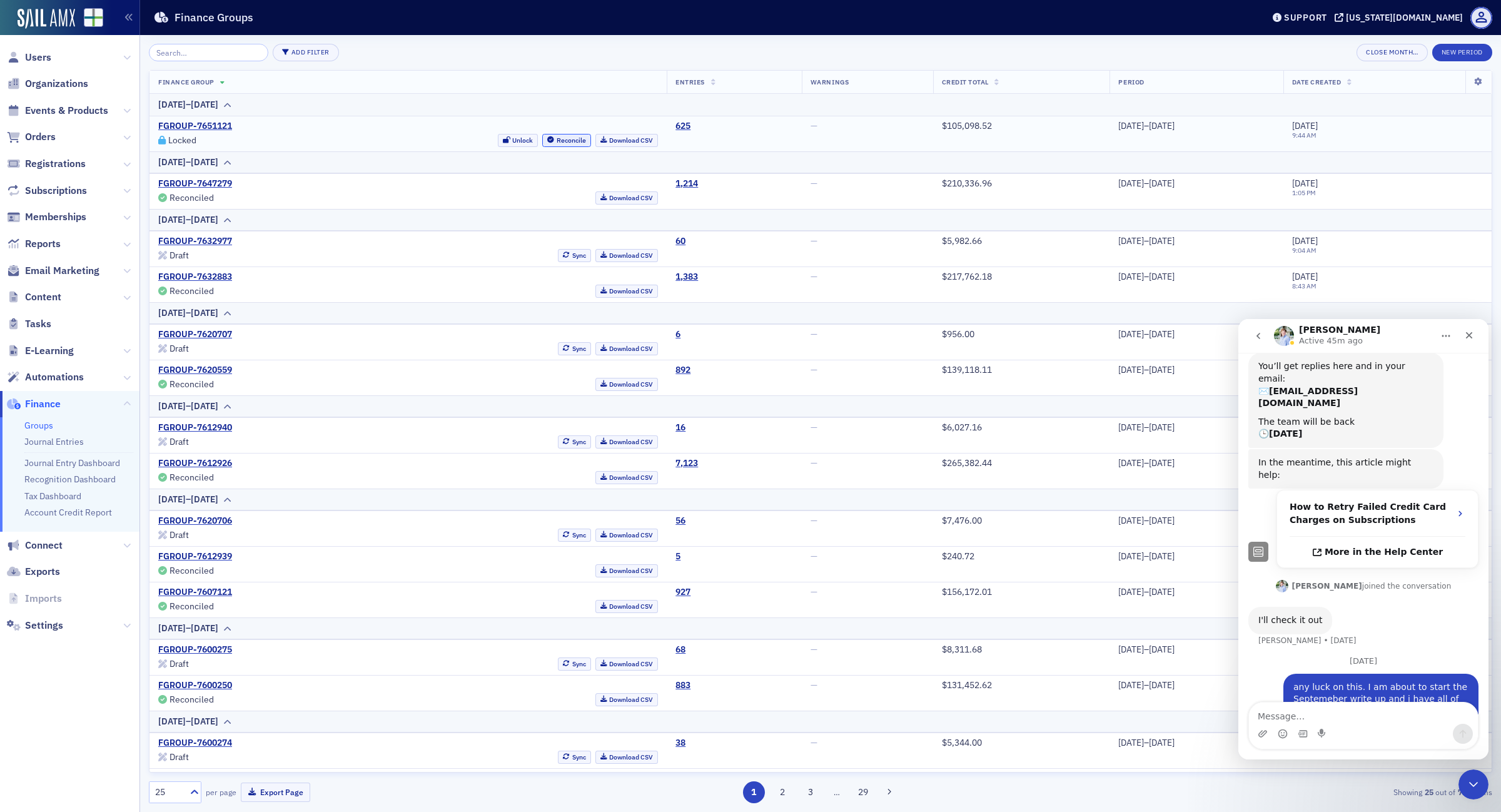
click at [542, 141] on button "Reconcile" at bounding box center [567, 140] width 49 height 13
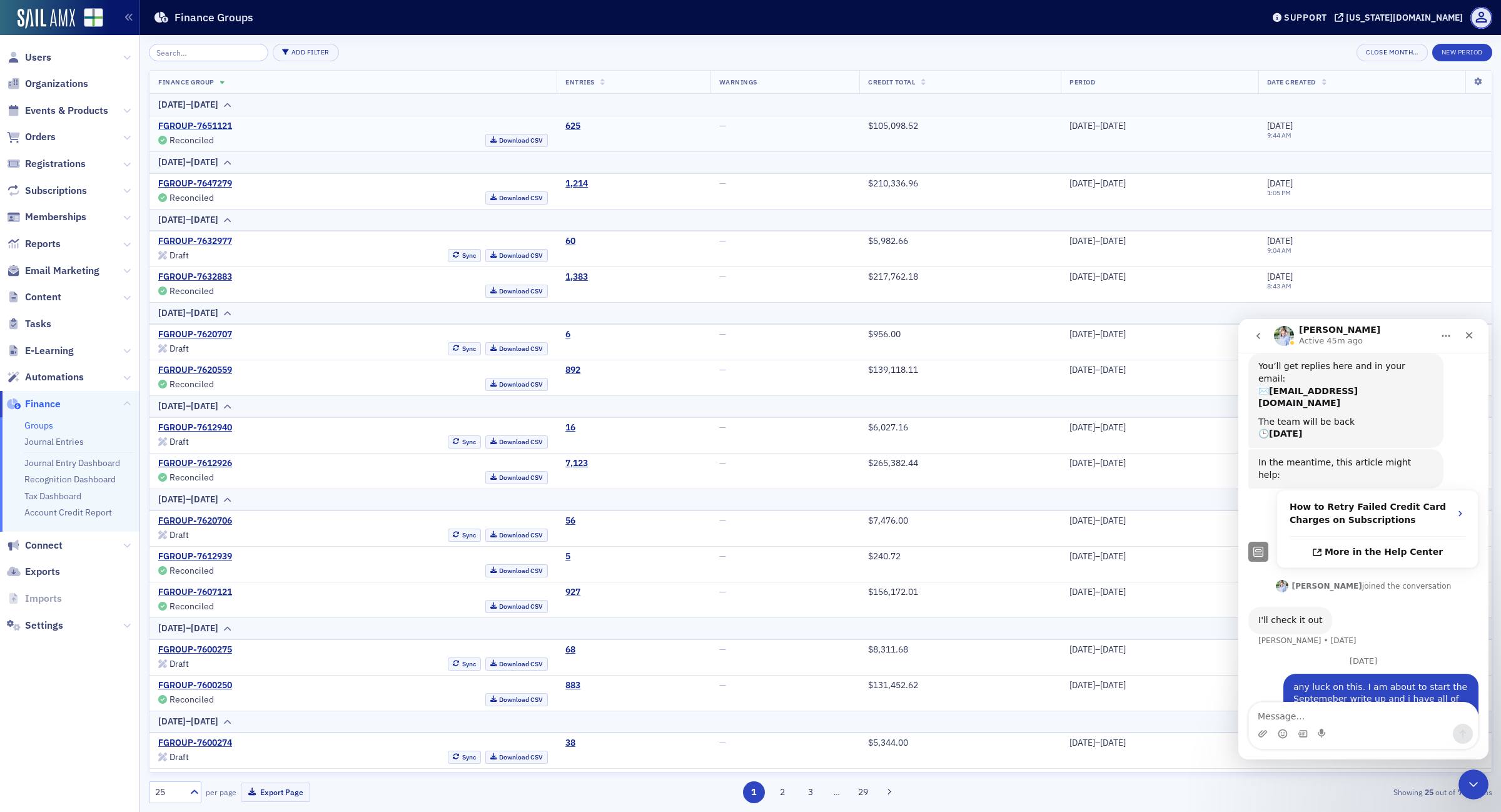
click at [226, 122] on link "FGROUP-7651121" at bounding box center [195, 126] width 74 height 11
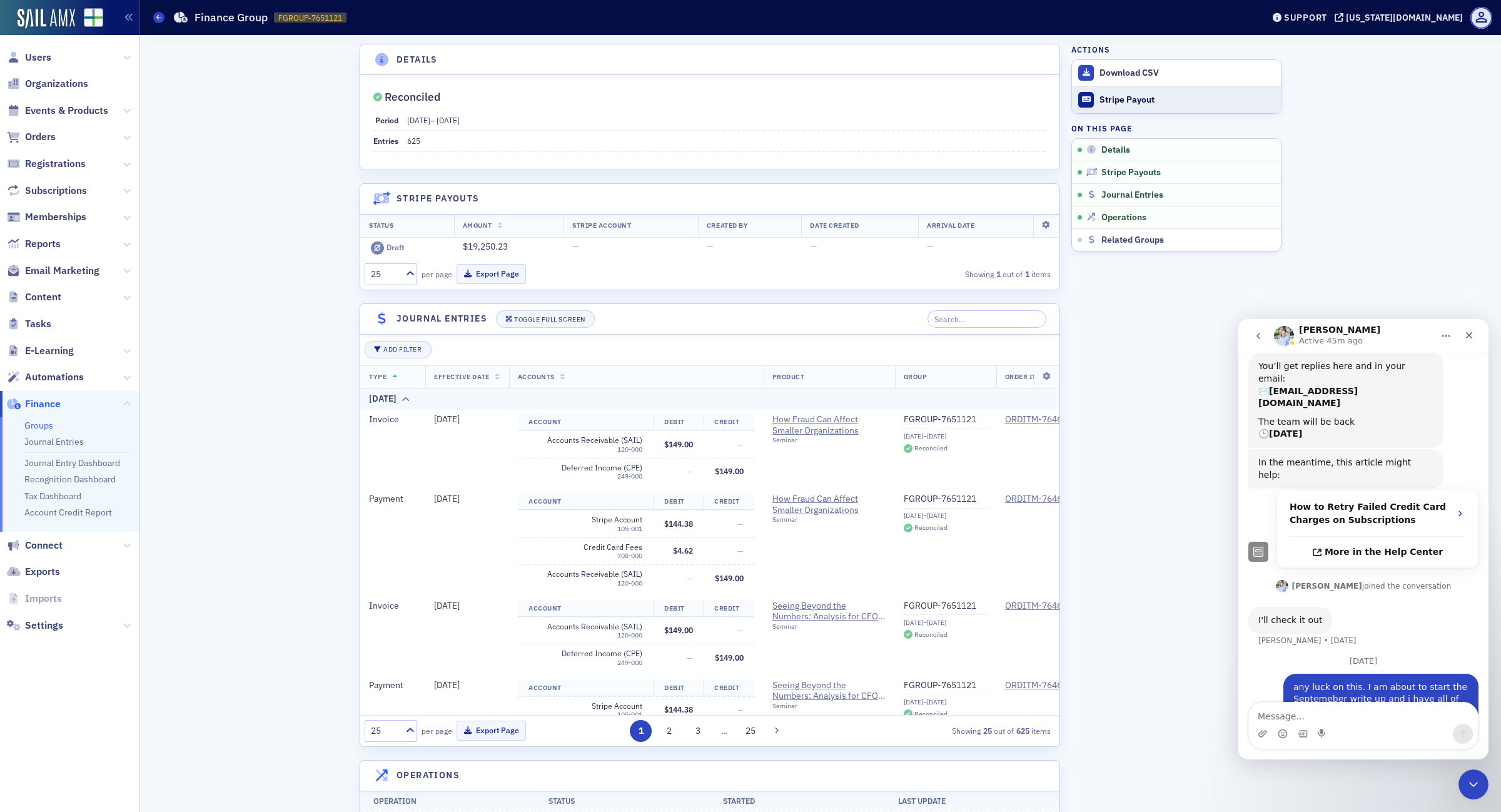
click at [1134, 98] on div "Stripe Payout" at bounding box center [1187, 100] width 175 height 11
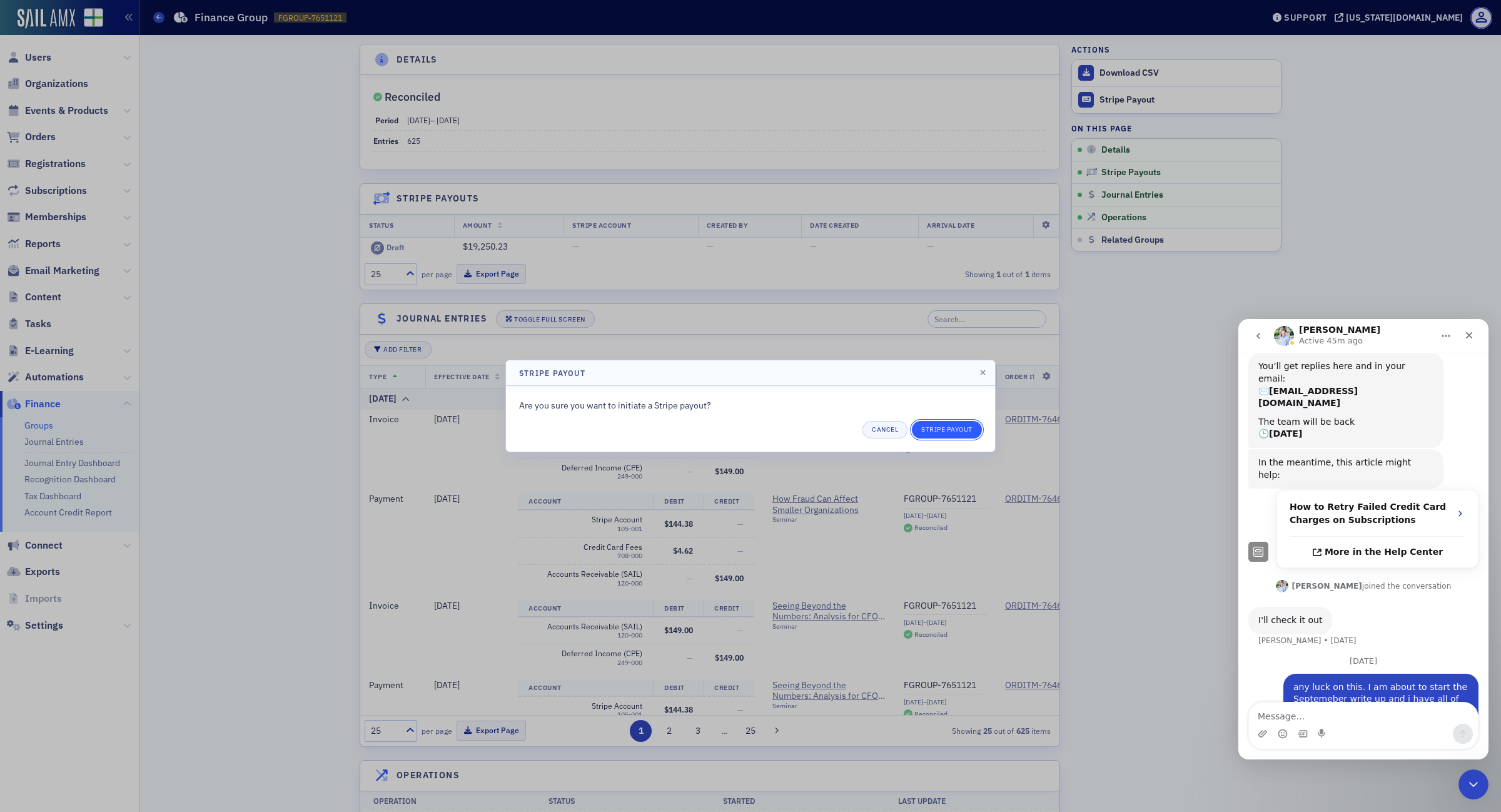
click at [942, 425] on button "Stripe Payout" at bounding box center [947, 430] width 70 height 18
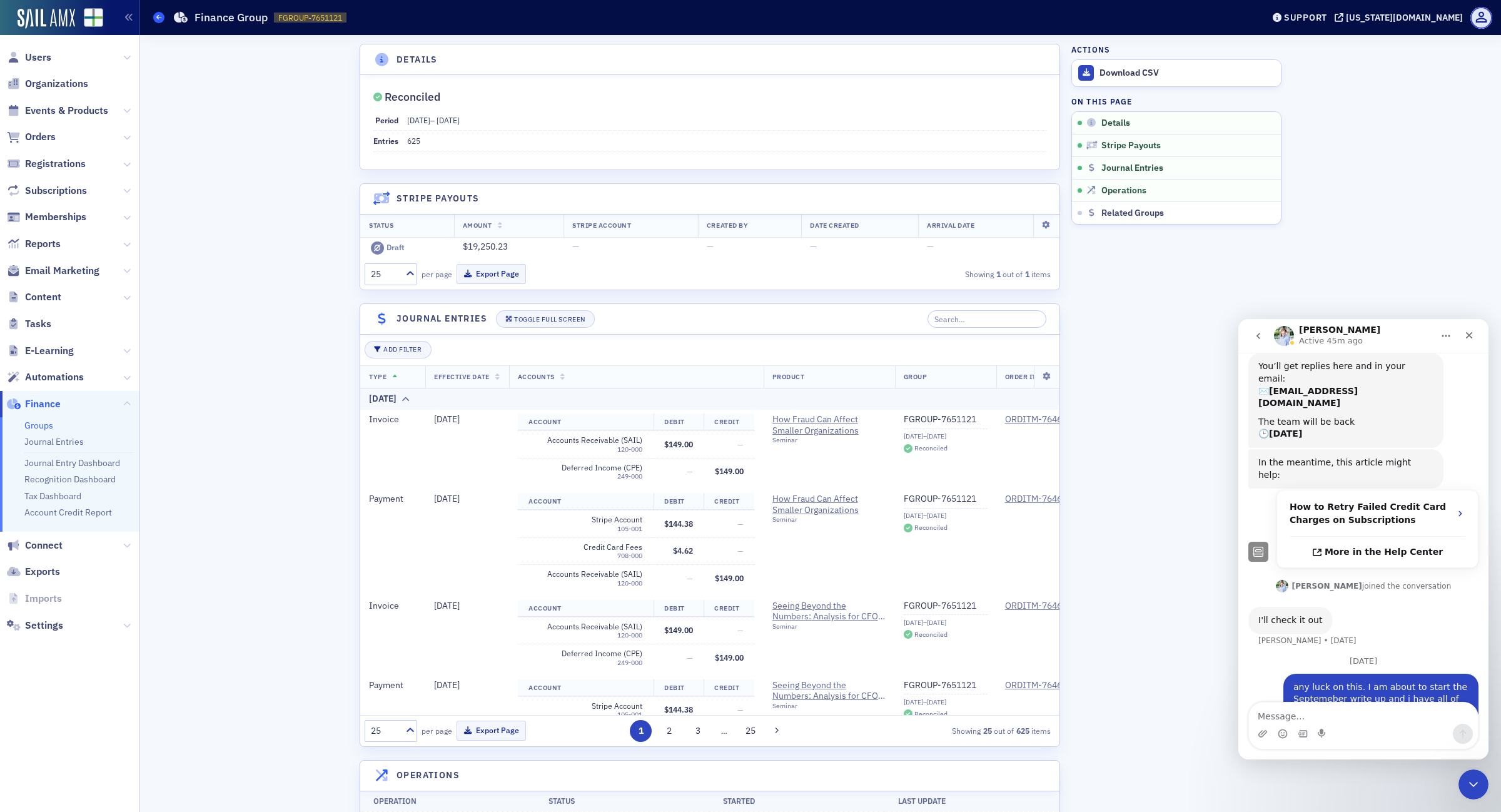
click at [156, 22] on span at bounding box center [159, 18] width 11 height 11
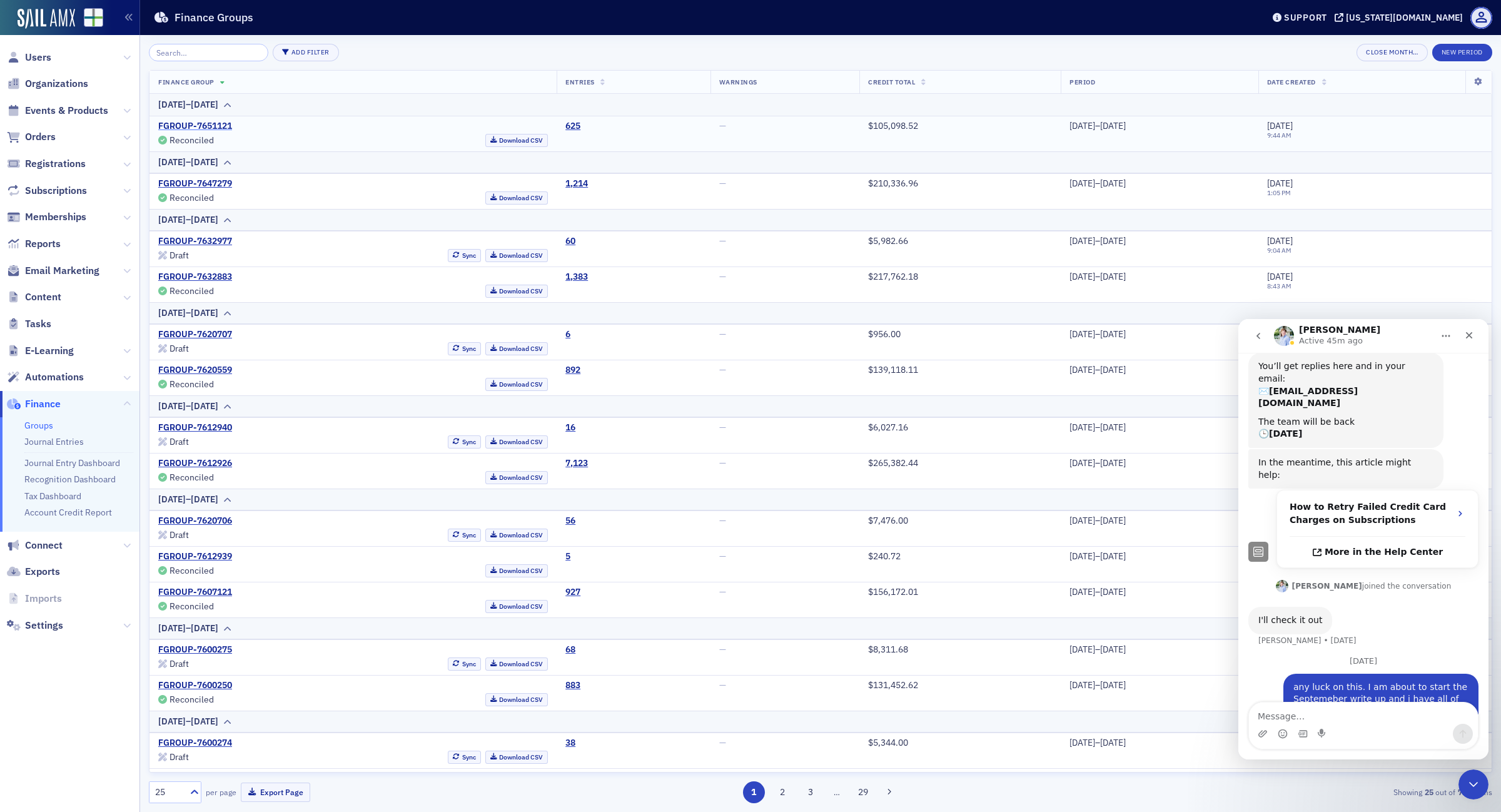
click at [202, 124] on link "FGROUP-7651121" at bounding box center [195, 126] width 74 height 11
